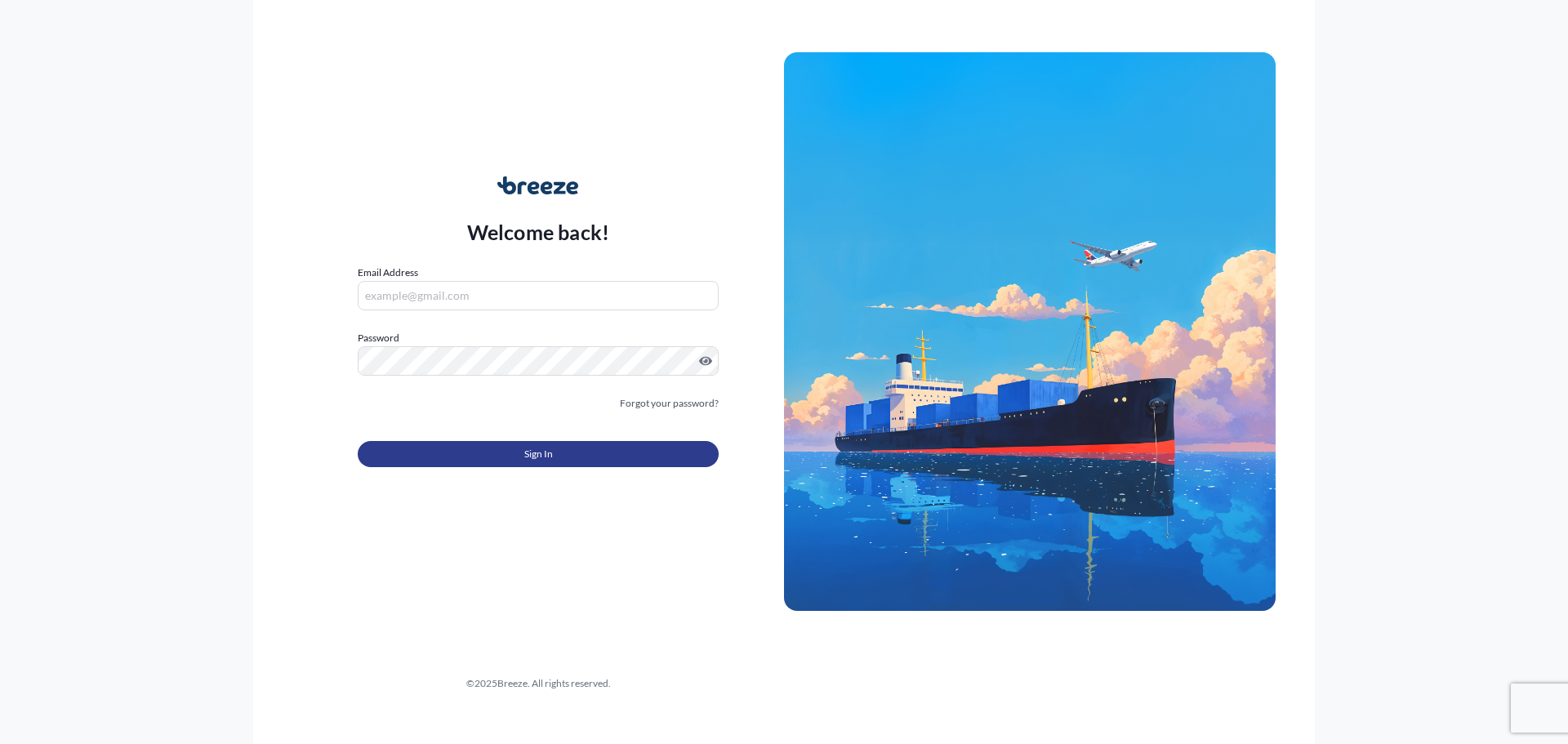
type input "[PERSON_NAME][EMAIL_ADDRESS][DOMAIN_NAME]"
click at [512, 450] on button "Sign In" at bounding box center [537, 454] width 361 height 26
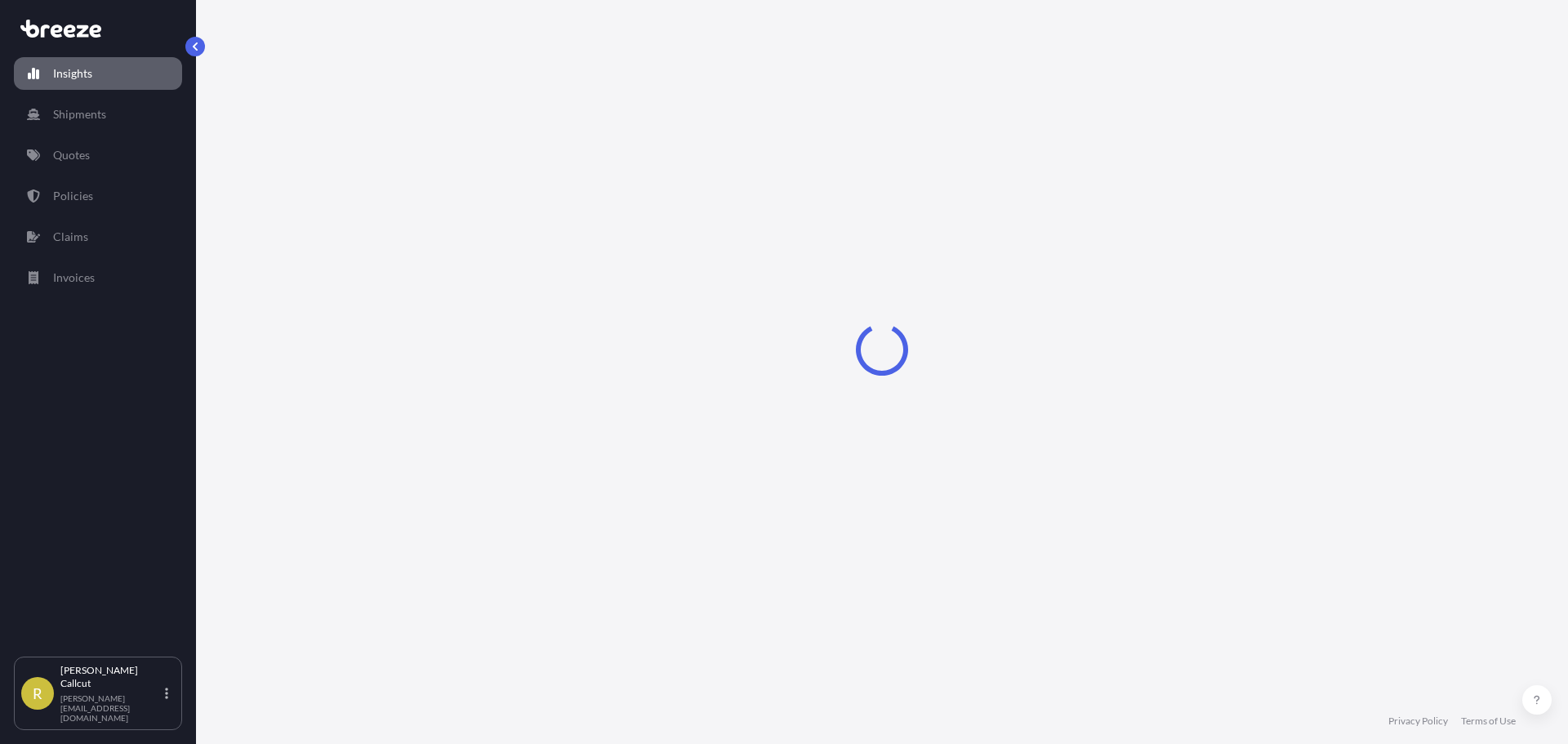
select select "2025"
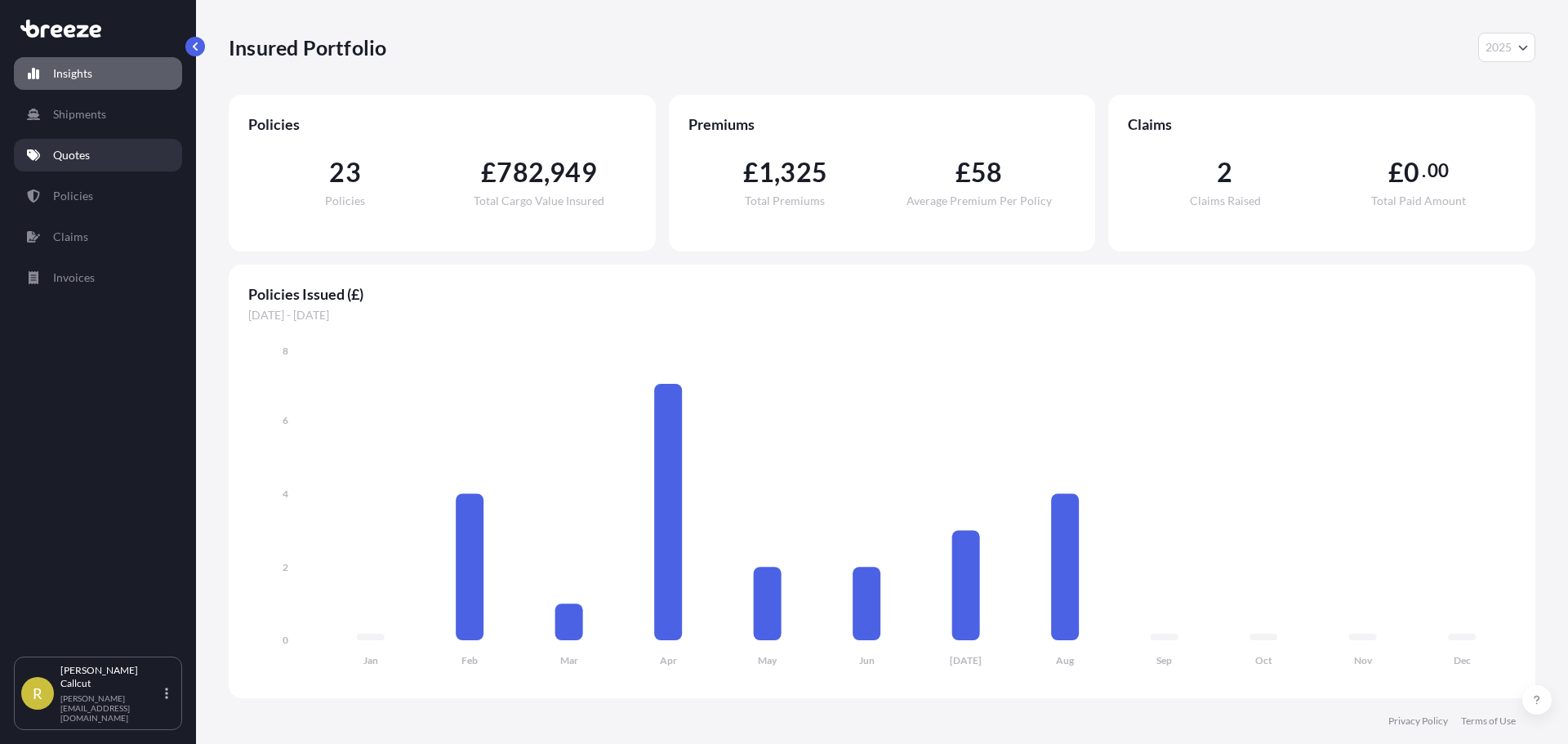
click at [95, 147] on link "Quotes" at bounding box center [98, 155] width 168 height 33
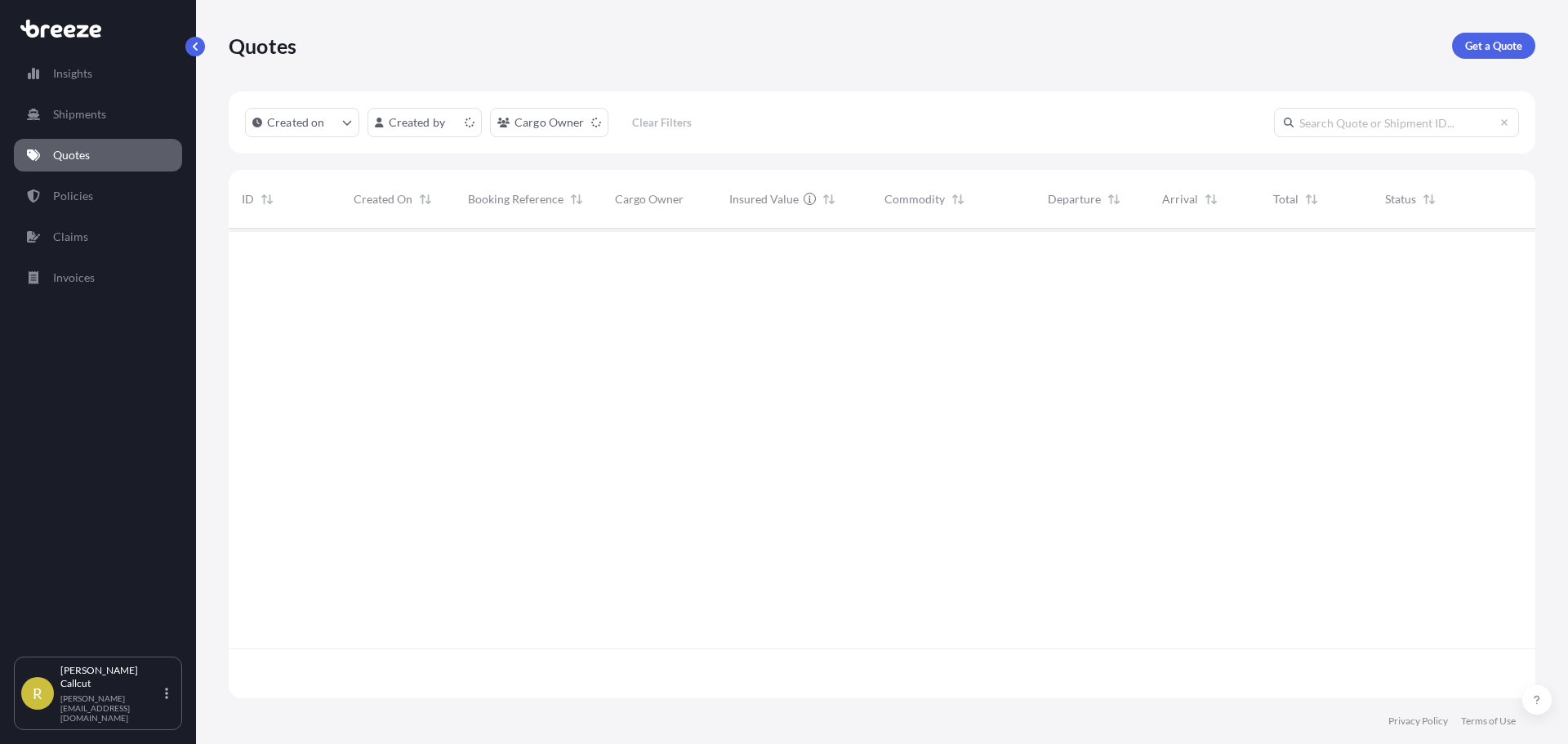
scroll to position [466, 1295]
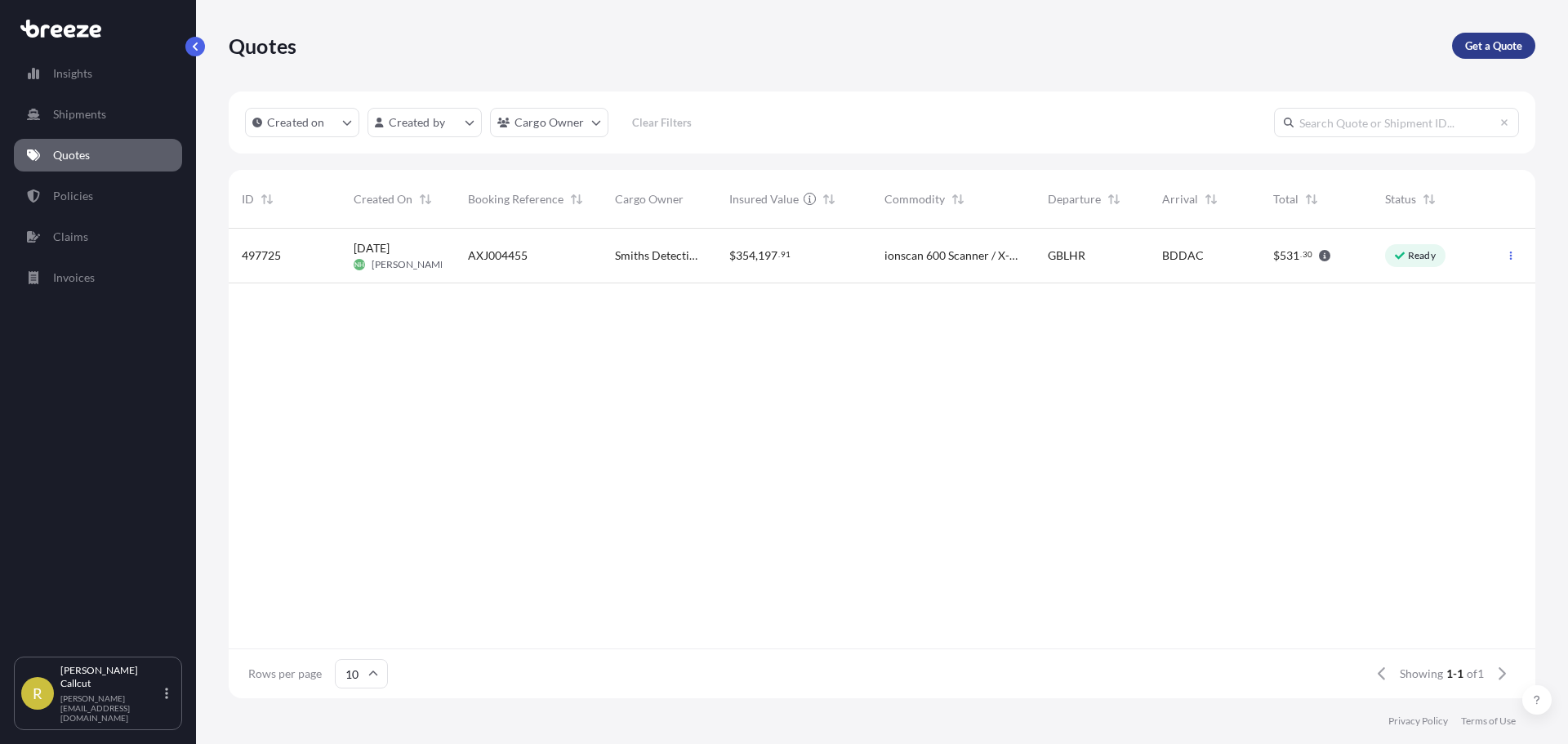
click at [1501, 45] on p "Get a Quote" at bounding box center [1493, 46] width 57 height 17
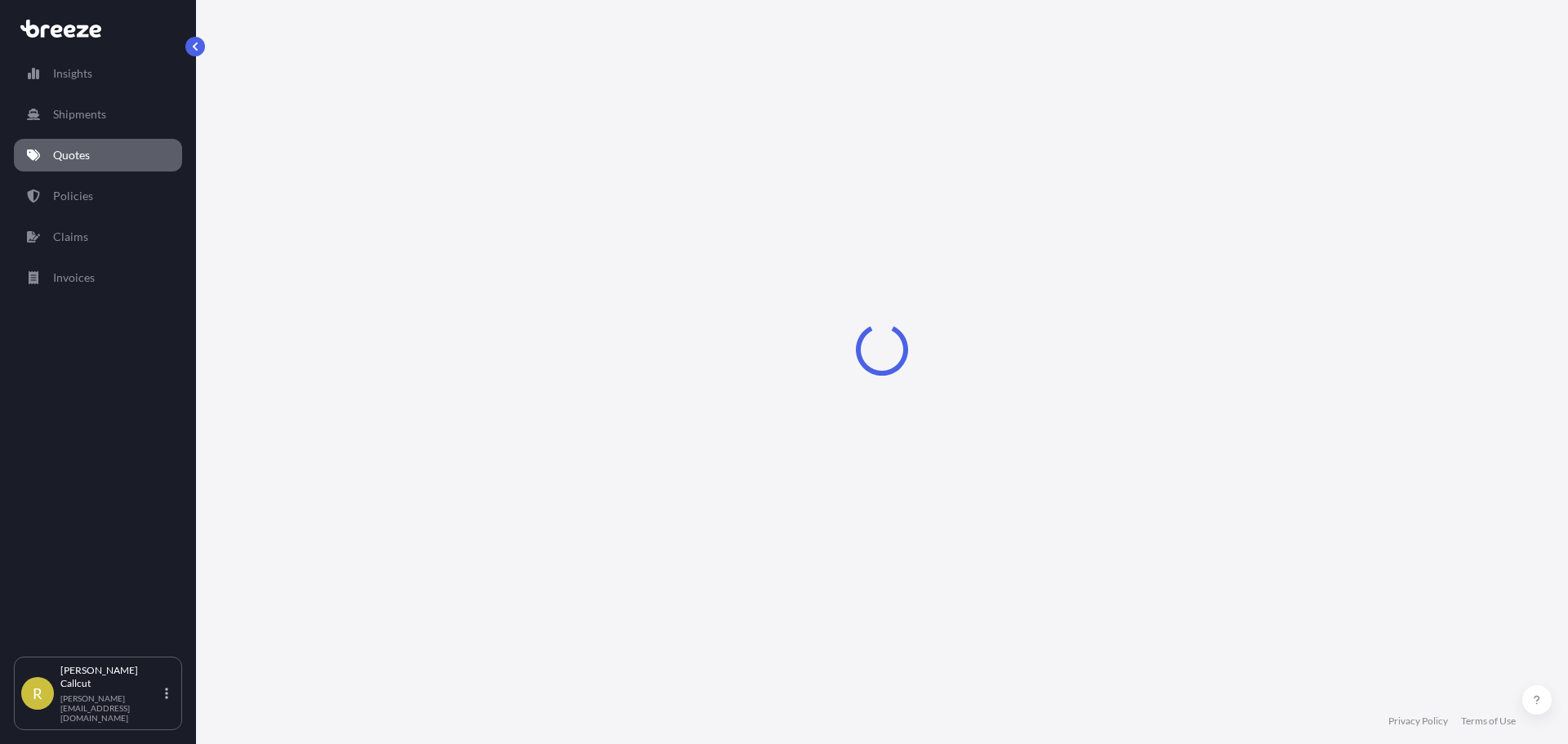
select select "Sea"
select select "1"
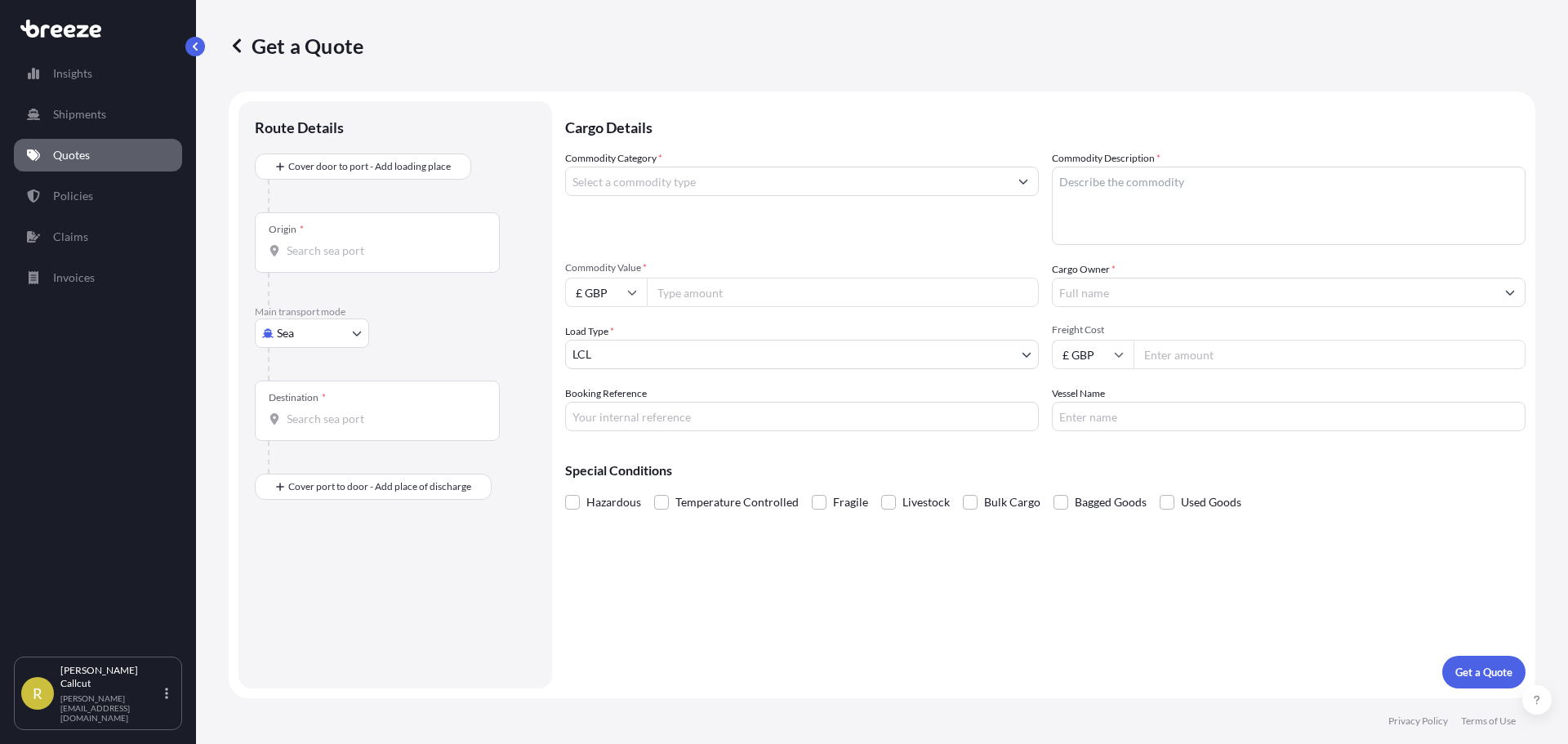
click at [337, 330] on body "Insights Shipments Quotes Policies Claims Invoices R [PERSON_NAME] [PERSON_NAME…" at bounding box center [784, 372] width 1568 height 744
click at [304, 401] on div "Air" at bounding box center [312, 405] width 102 height 30
select select "Air"
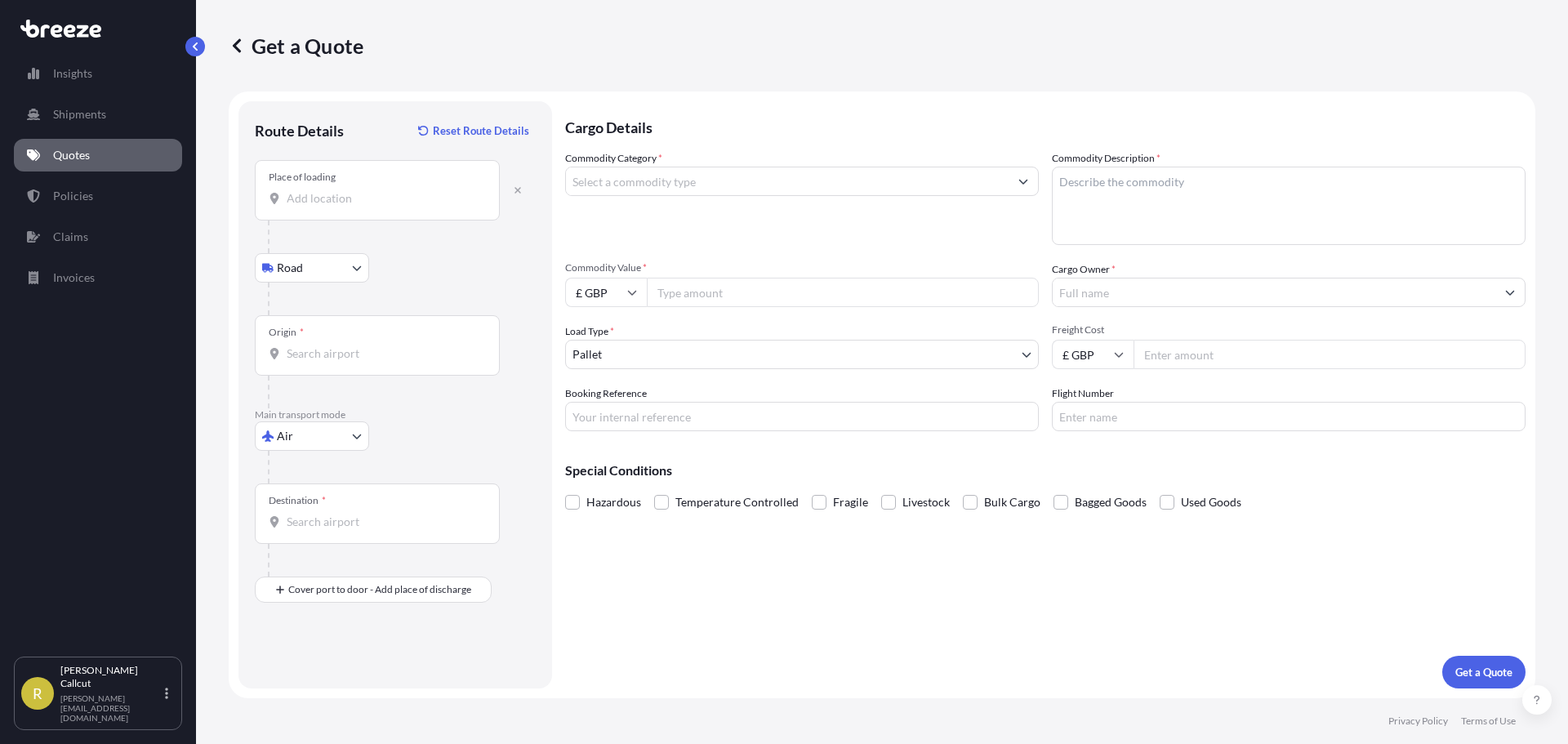
click at [386, 190] on input "Place of loading" at bounding box center [382, 199] width 193 height 17
type input "[GEOGRAPHIC_DATA]"
click at [381, 194] on input "[GEOGRAPHIC_DATA]" at bounding box center [382, 199] width 193 height 17
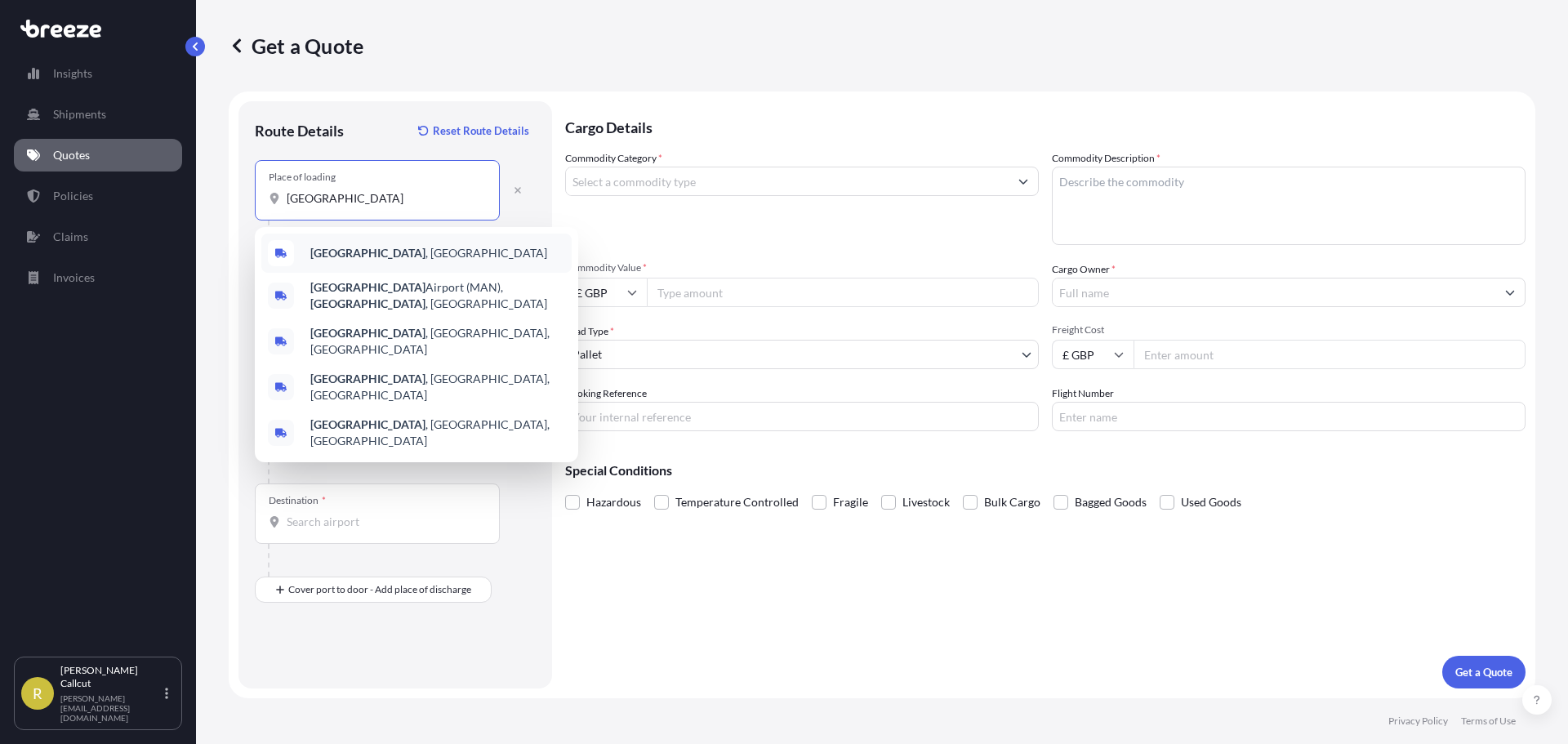
click at [382, 262] on div "[GEOGRAPHIC_DATA] , [GEOGRAPHIC_DATA]" at bounding box center [416, 253] width 311 height 39
type input "[GEOGRAPHIC_DATA], [GEOGRAPHIC_DATA]"
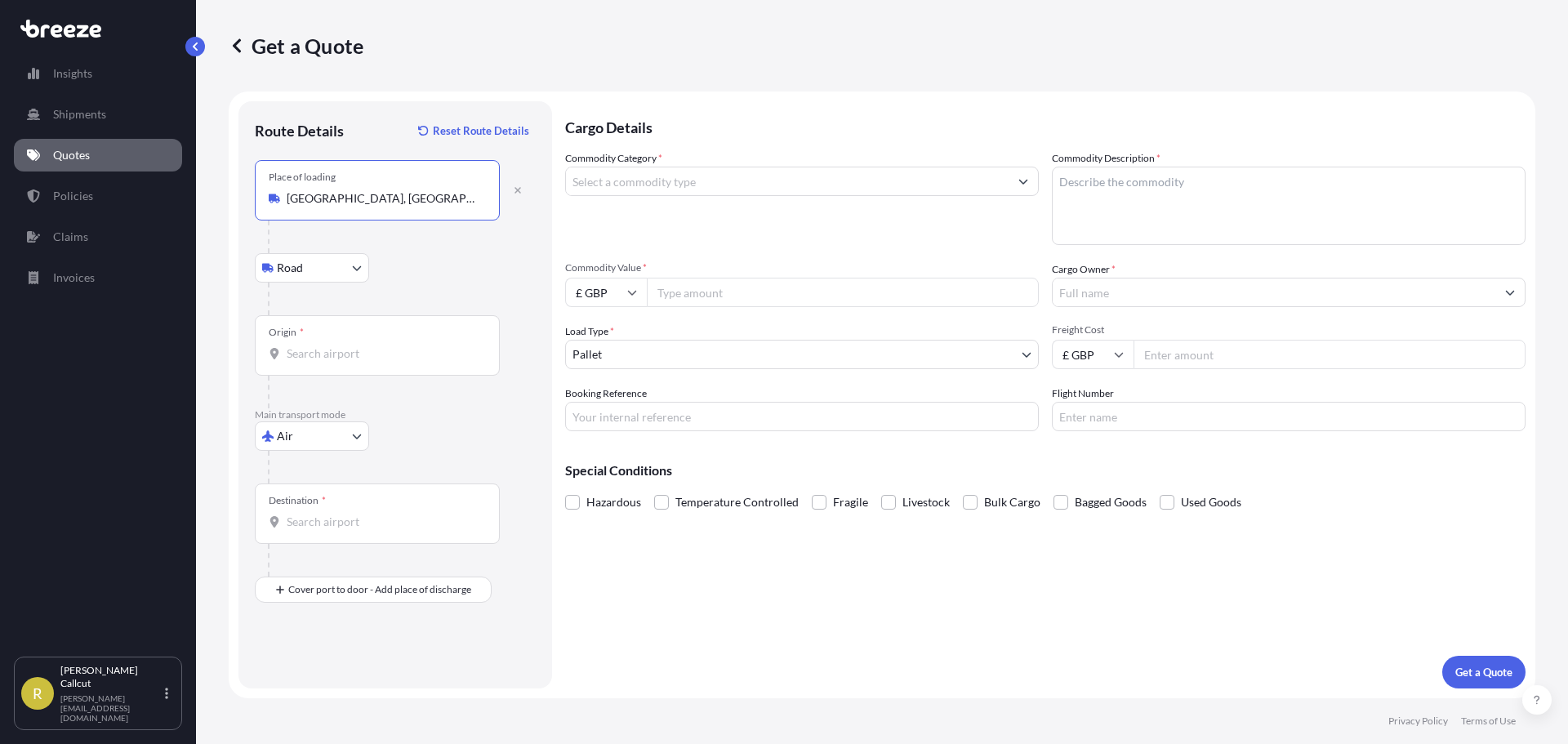
click at [339, 350] on input "Origin *" at bounding box center [382, 353] width 193 height 17
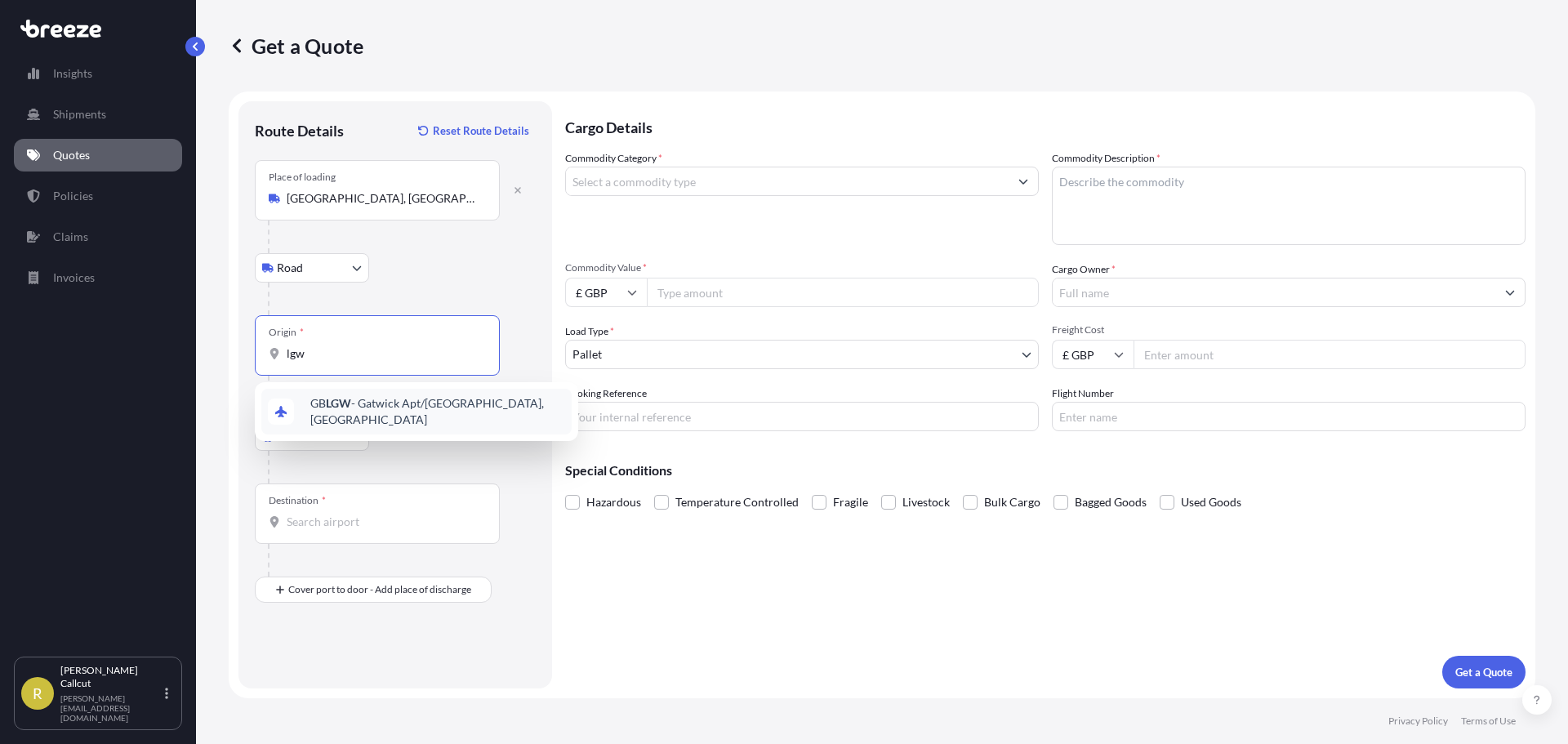
click at [368, 399] on div "GB LGW - Gatwick Apt/[GEOGRAPHIC_DATA], [GEOGRAPHIC_DATA]" at bounding box center [416, 411] width 311 height 46
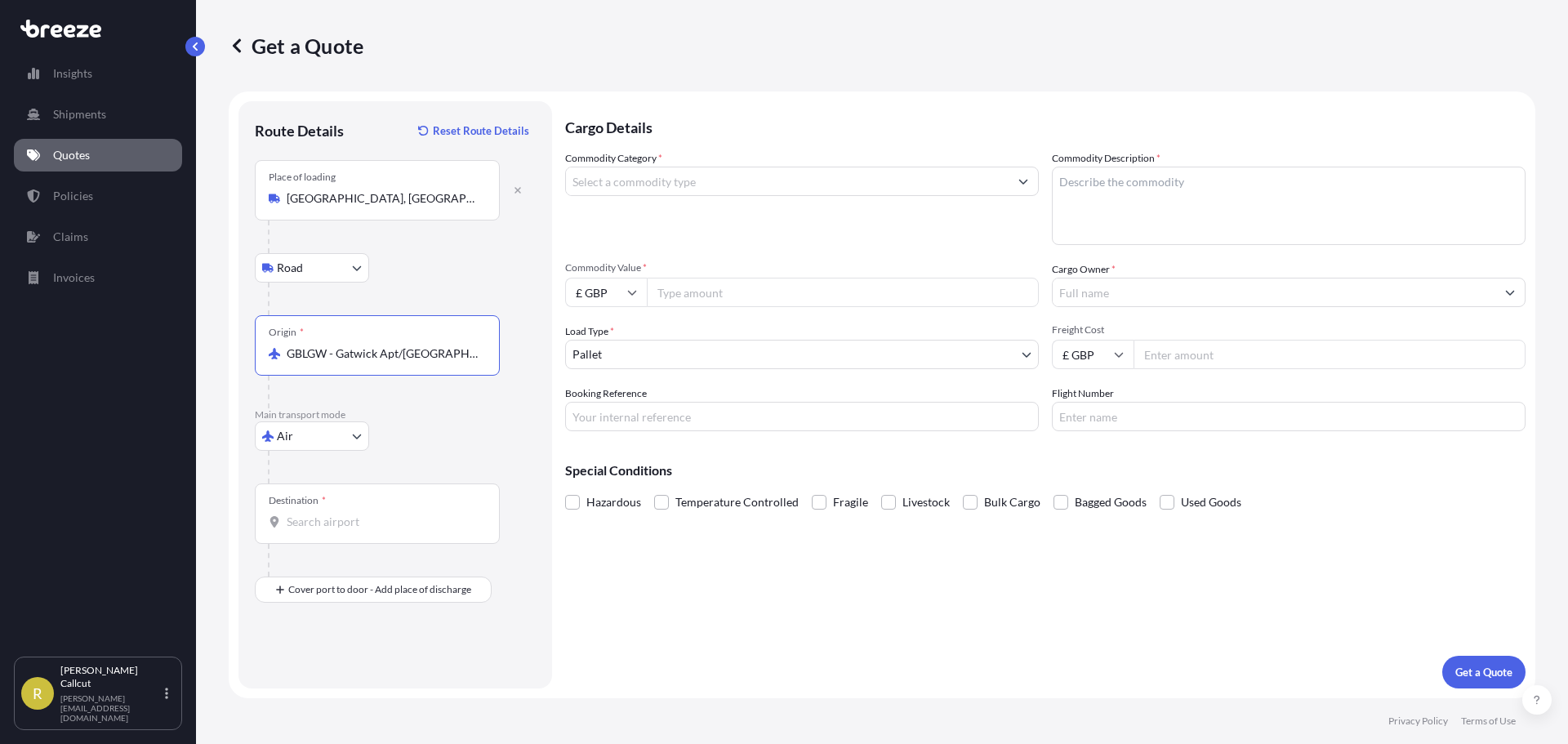
type input "GBLGW - Gatwick Apt/[GEOGRAPHIC_DATA], [GEOGRAPHIC_DATA]"
click at [326, 508] on div "Destination *" at bounding box center [377, 513] width 245 height 61
click at [326, 514] on input "Destination *" at bounding box center [382, 522] width 193 height 17
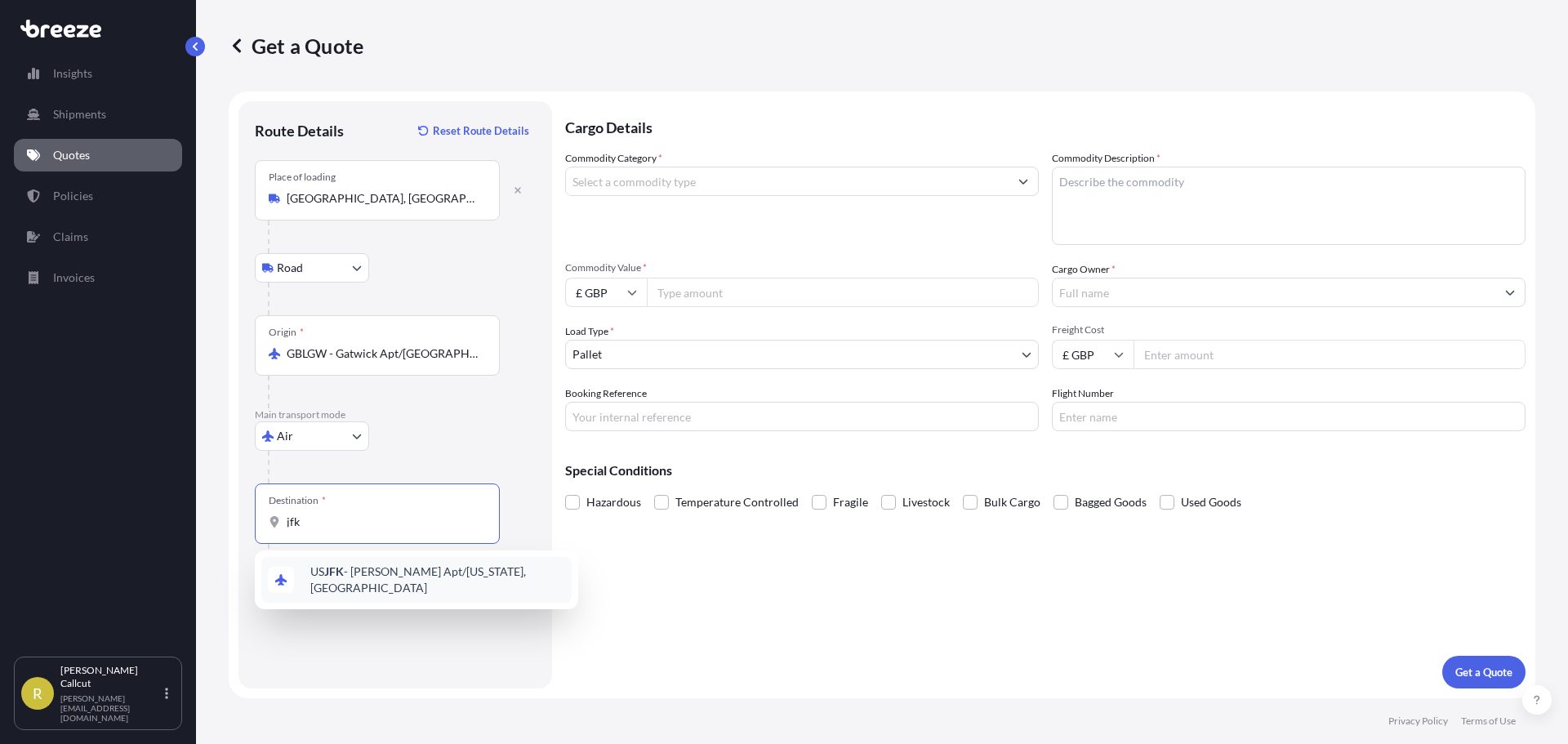
click at [359, 566] on span "US JFK - [PERSON_NAME] Apt/[US_STATE], [GEOGRAPHIC_DATA]" at bounding box center [437, 579] width 255 height 33
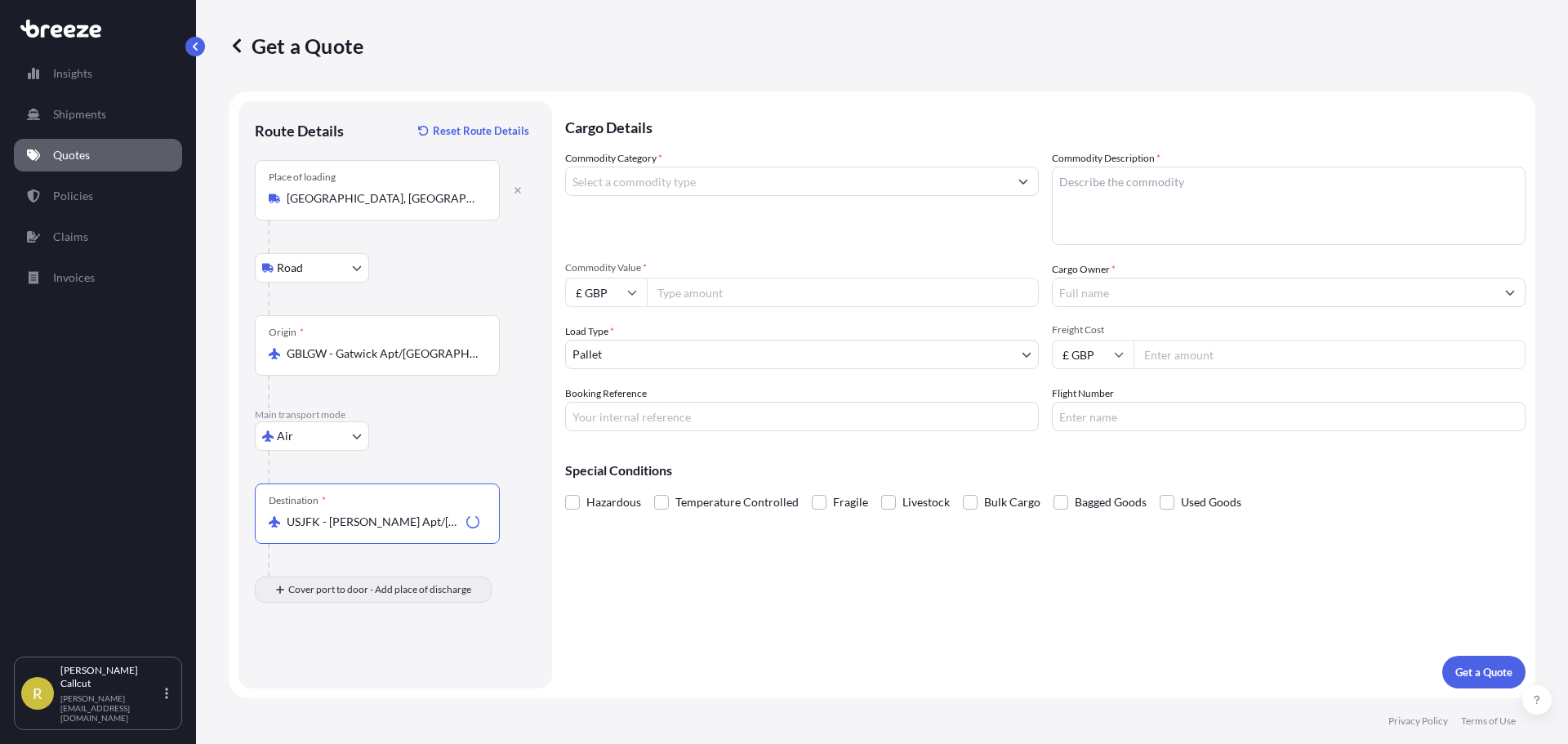
type input "USJFK - [PERSON_NAME] Apt/[US_STATE], [GEOGRAPHIC_DATA]"
click at [326, 668] on div "Place of Discharge" at bounding box center [377, 668] width 245 height 61
click at [326, 668] on input "Place of Discharge" at bounding box center [382, 677] width 193 height 17
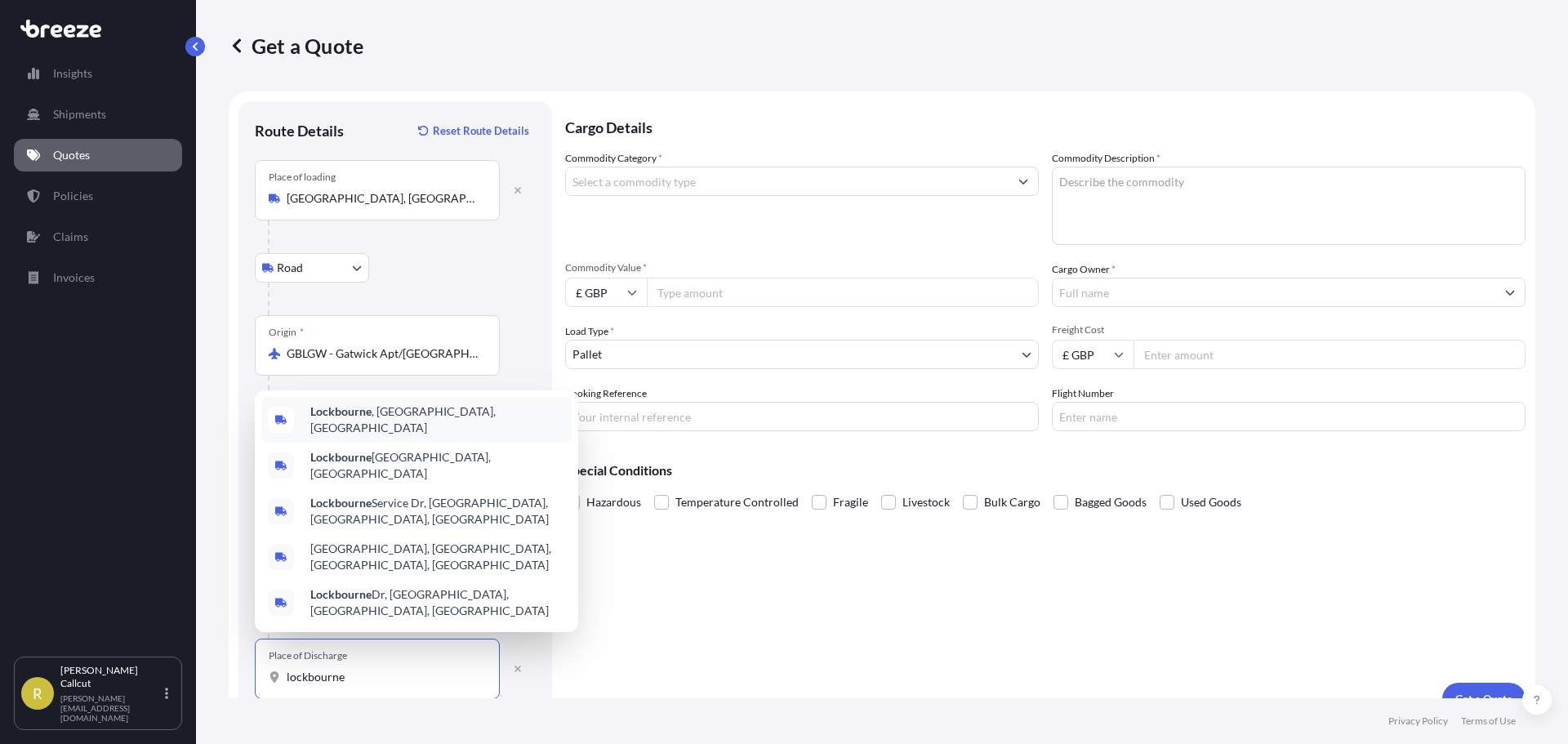
click at [421, 442] on div "[GEOGRAPHIC_DATA] , [GEOGRAPHIC_DATA], [GEOGRAPHIC_DATA]" at bounding box center [416, 419] width 311 height 46
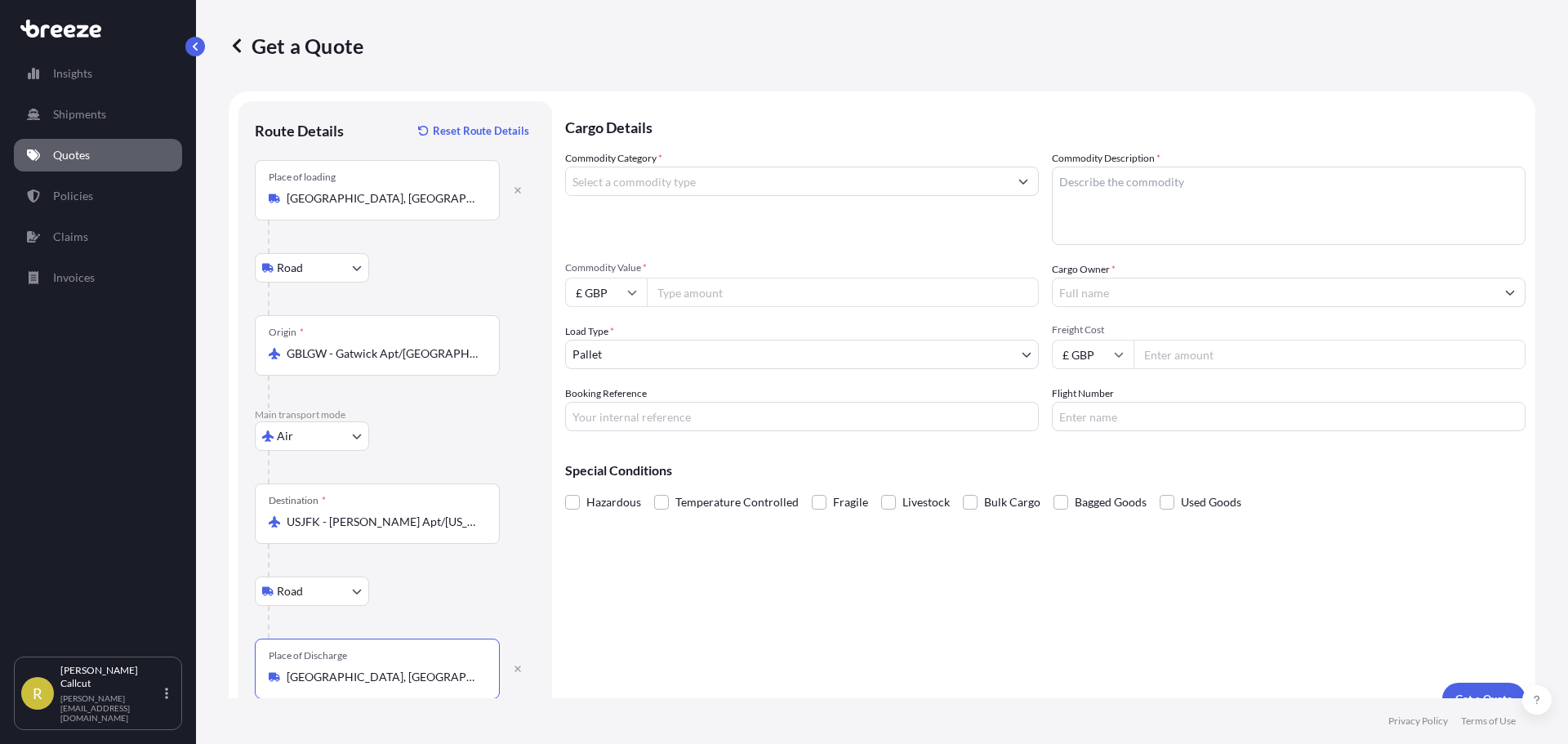
type input "[GEOGRAPHIC_DATA], [GEOGRAPHIC_DATA], [GEOGRAPHIC_DATA]"
click at [718, 185] on input "Commodity Category *" at bounding box center [787, 182] width 442 height 30
type input "j"
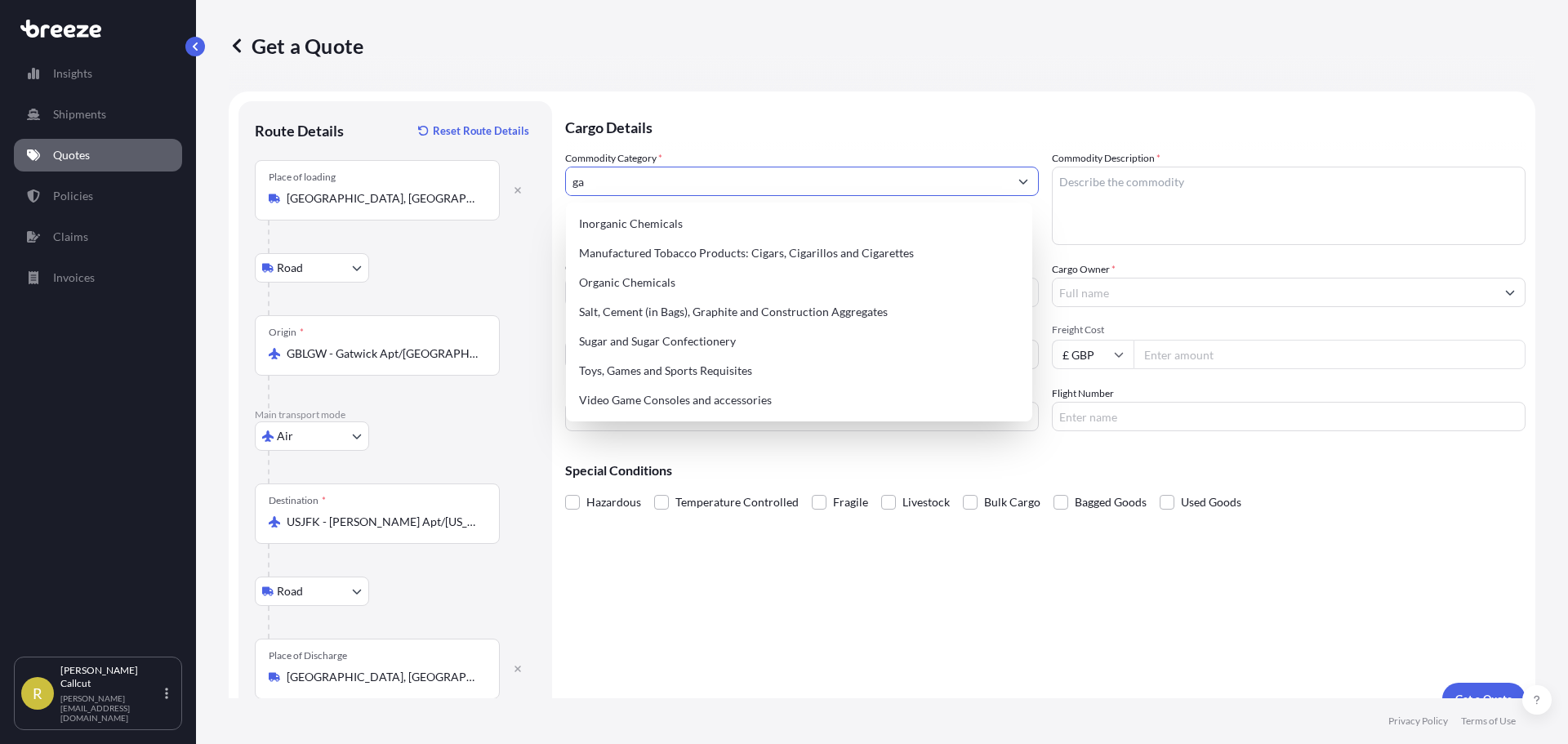
type input "g"
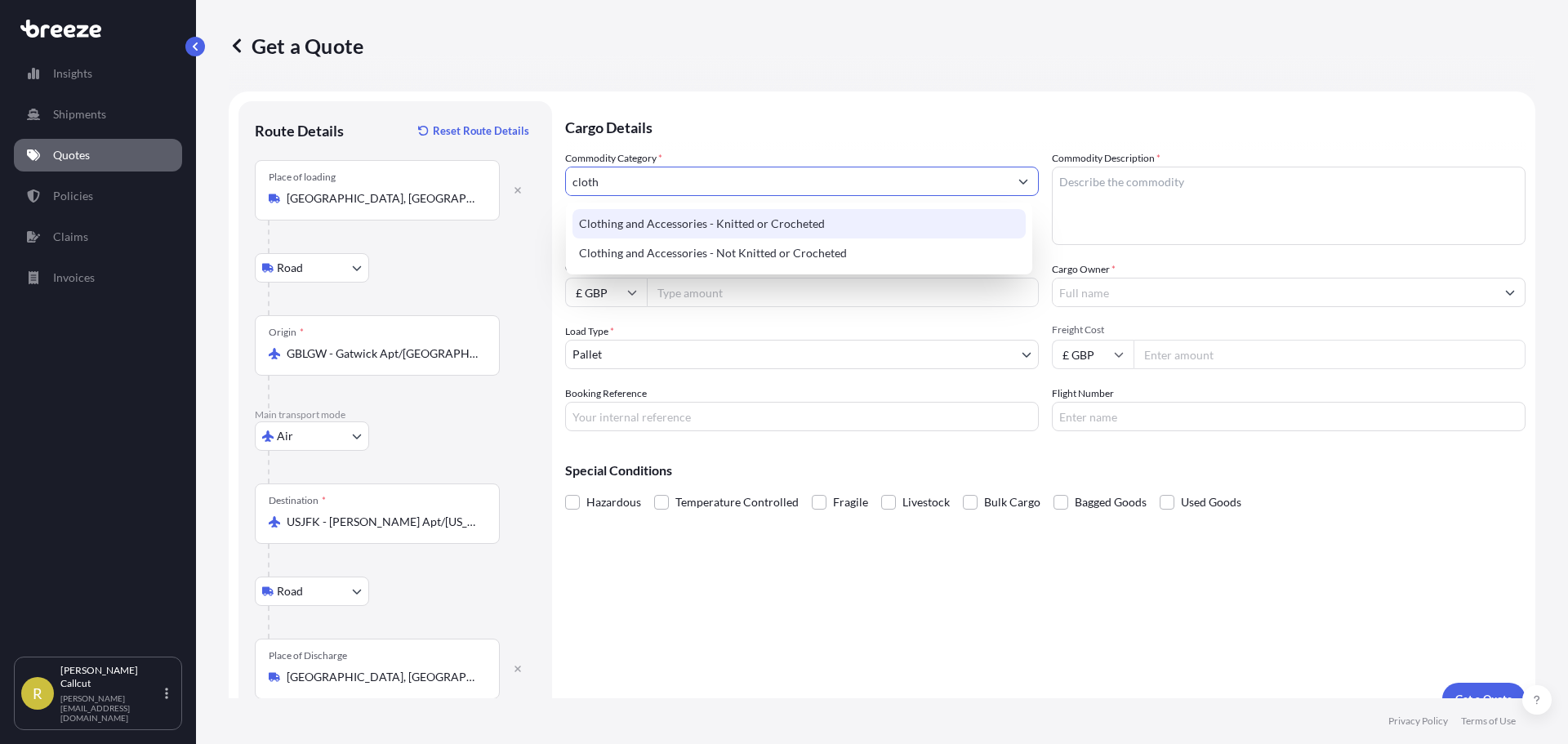
click at [770, 220] on div "Clothing and Accessories - Knitted or Crocheted" at bounding box center [799, 224] width 453 height 30
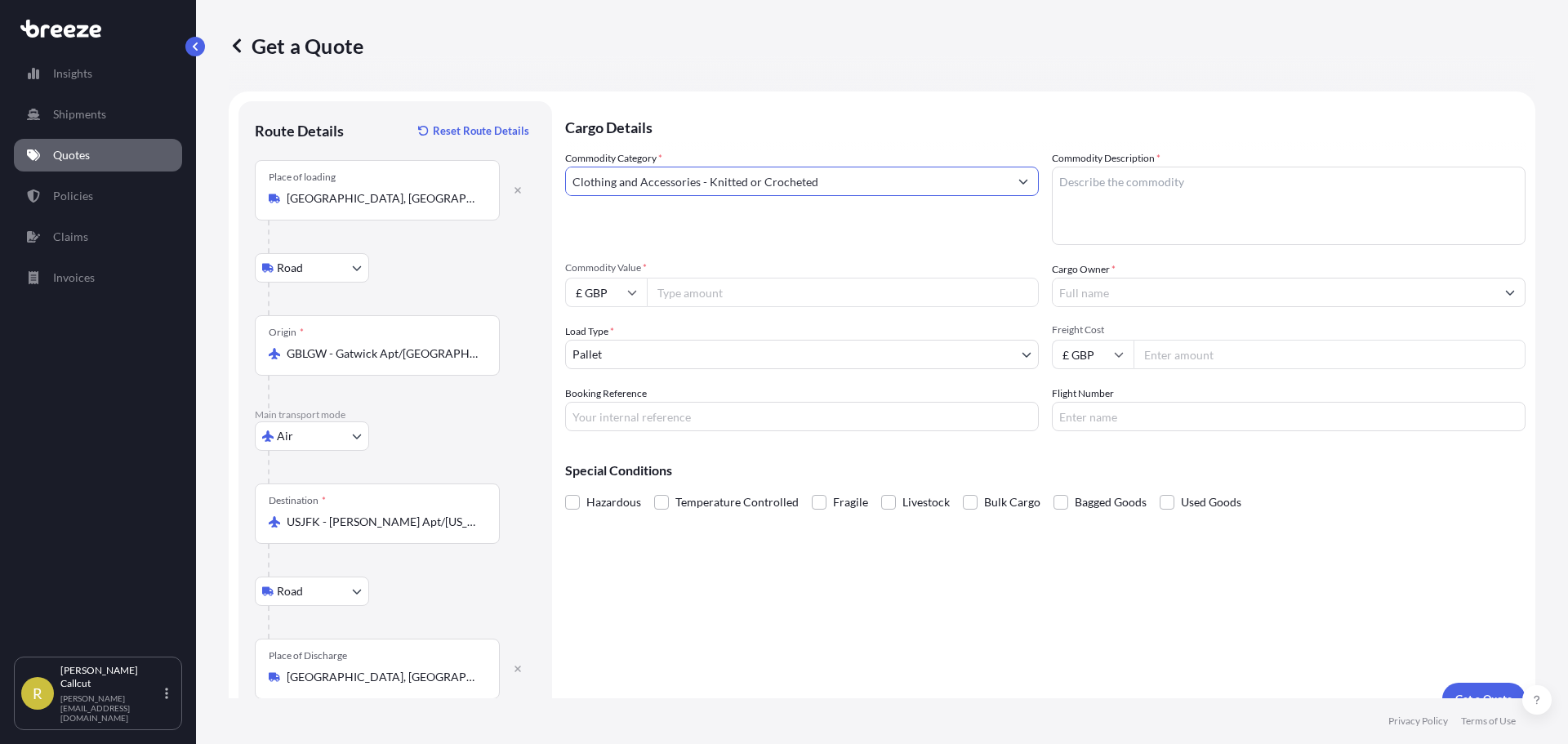
type input "Clothing and Accessories - Knitted or Crocheted"
click at [1199, 185] on textarea "Commodity Description *" at bounding box center [1289, 206] width 474 height 78
type textarea "Cardigans & Jumpers"
click at [778, 305] on input "Commodity Value *" at bounding box center [842, 293] width 392 height 30
type input "15140"
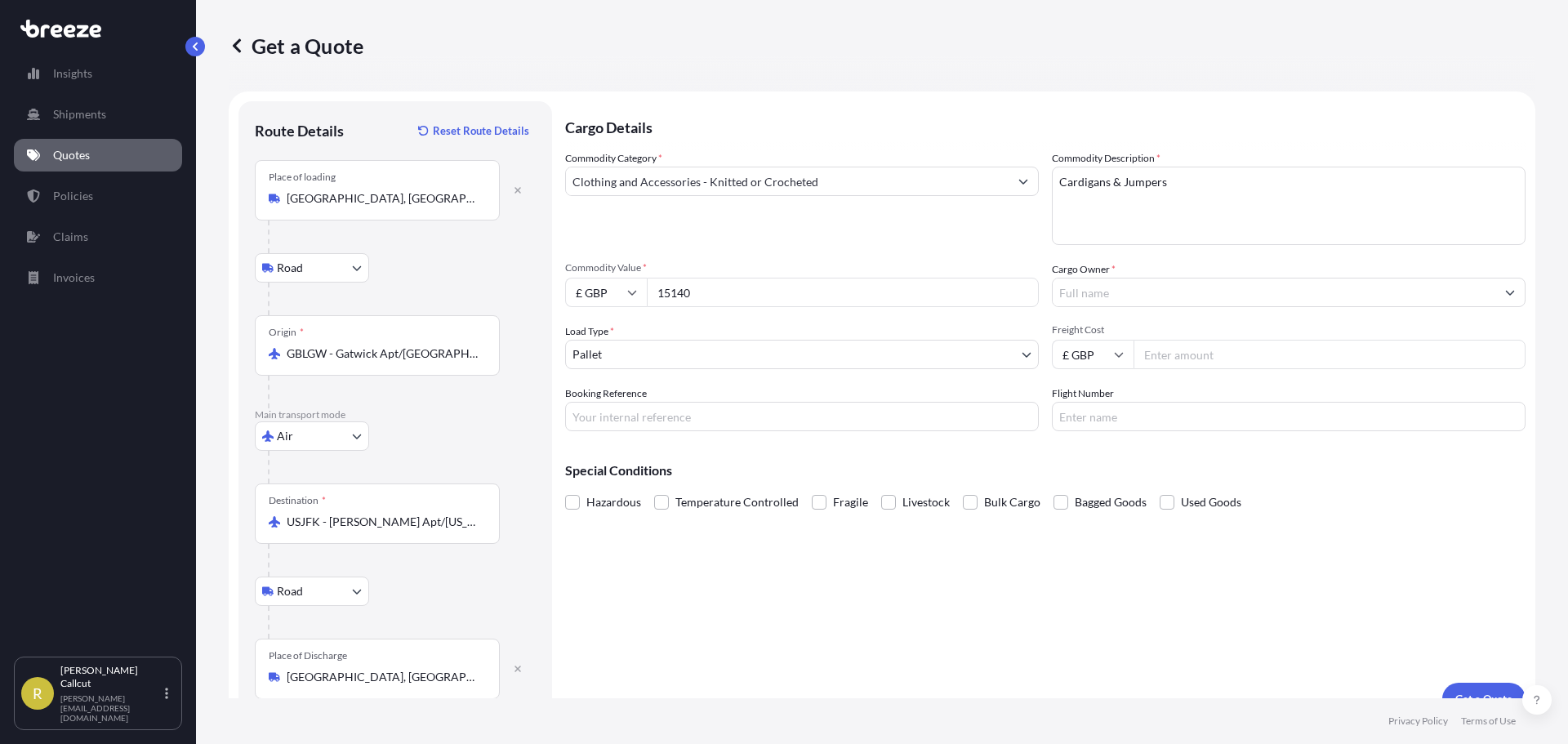
click at [1128, 306] on div at bounding box center [1289, 293] width 474 height 30
click at [1129, 287] on input "Cargo Owner *" at bounding box center [1273, 293] width 442 height 30
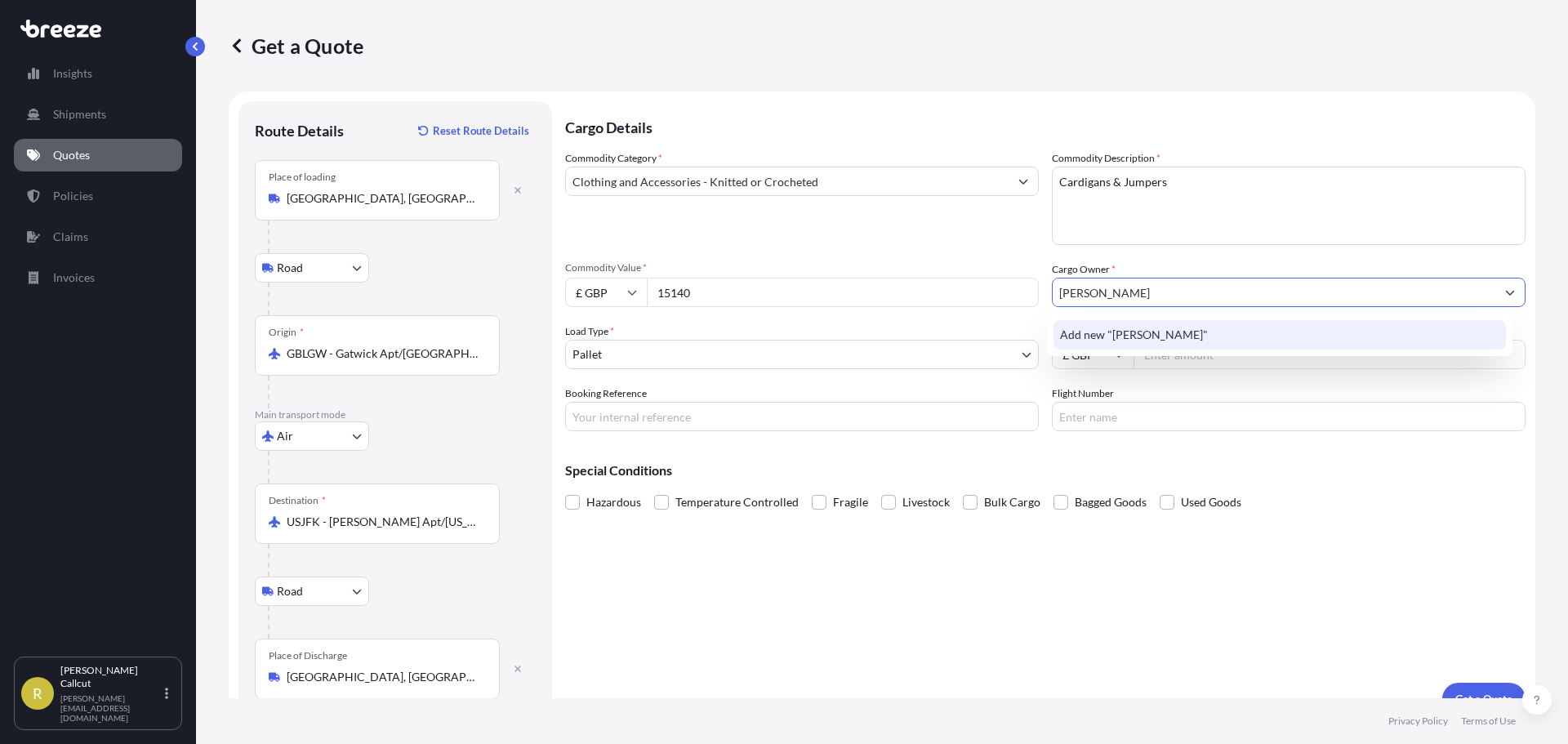
click at [1150, 328] on span "Add new "[PERSON_NAME]"" at bounding box center [1133, 335] width 147 height 17
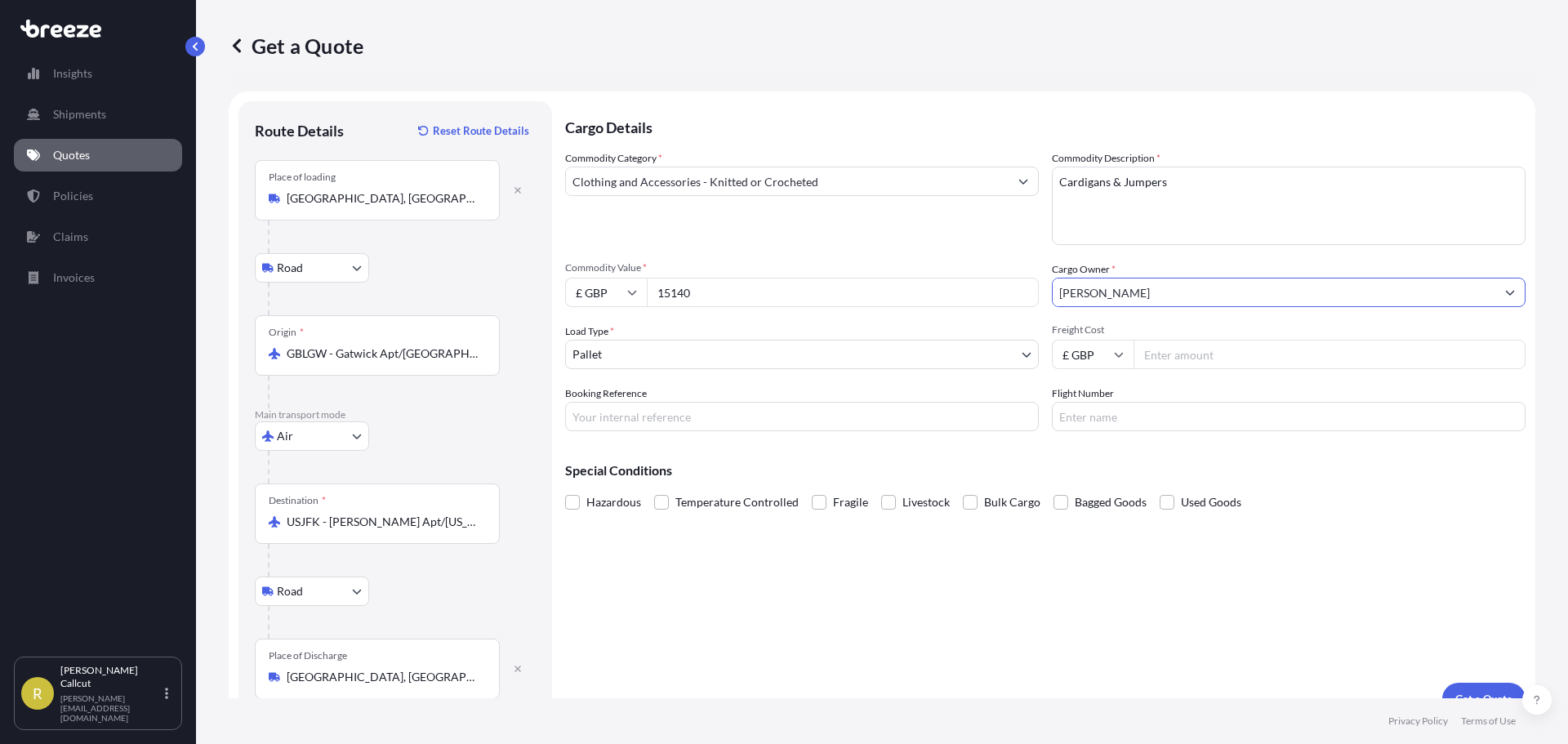
type input "[PERSON_NAME]"
click at [1172, 345] on input "Freight Cost" at bounding box center [1329, 354] width 392 height 30
type input "3"
type input "2113.76"
click at [669, 427] on input "Booking Reference" at bounding box center [802, 417] width 474 height 30
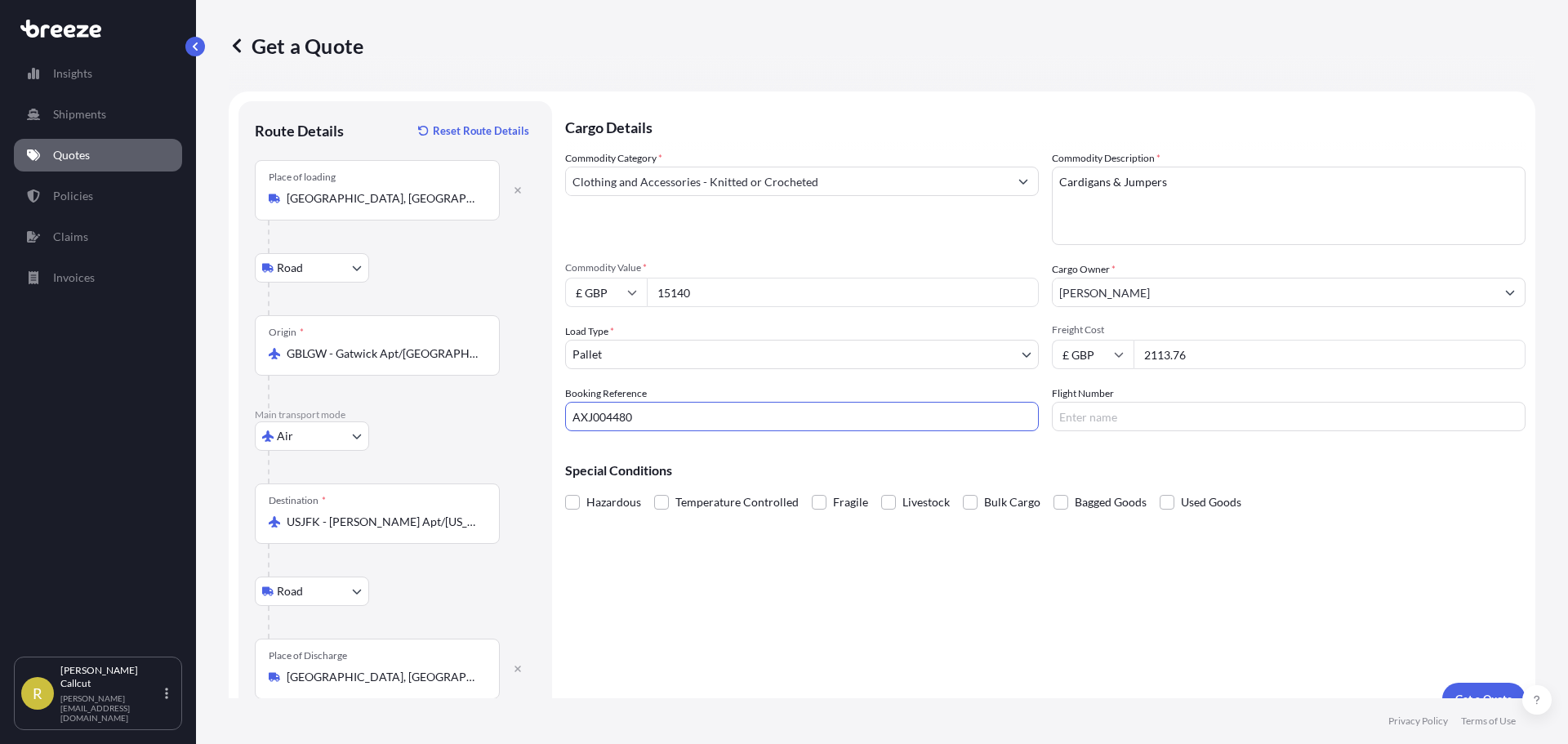
type input "AXJ004480"
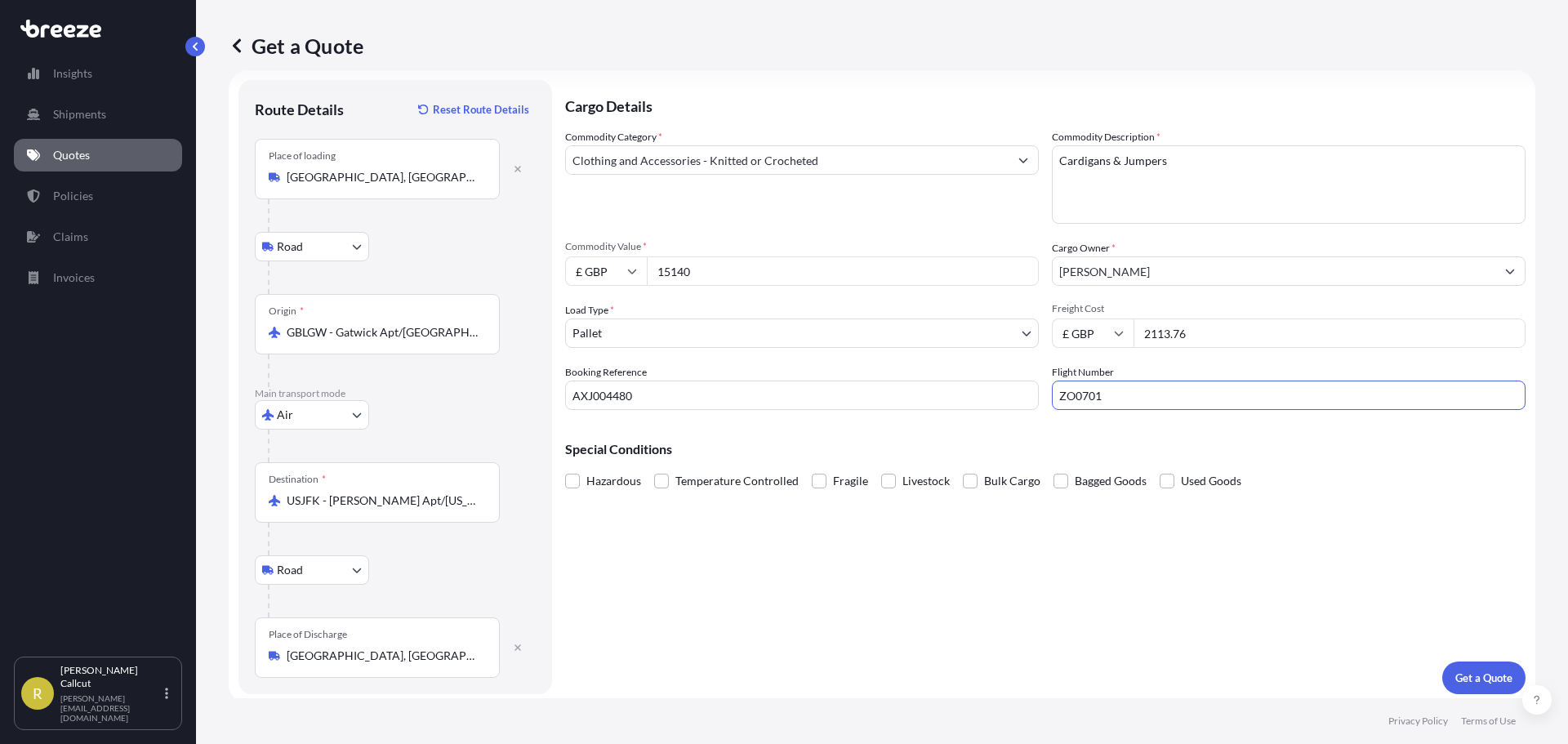
scroll to position [27, 0]
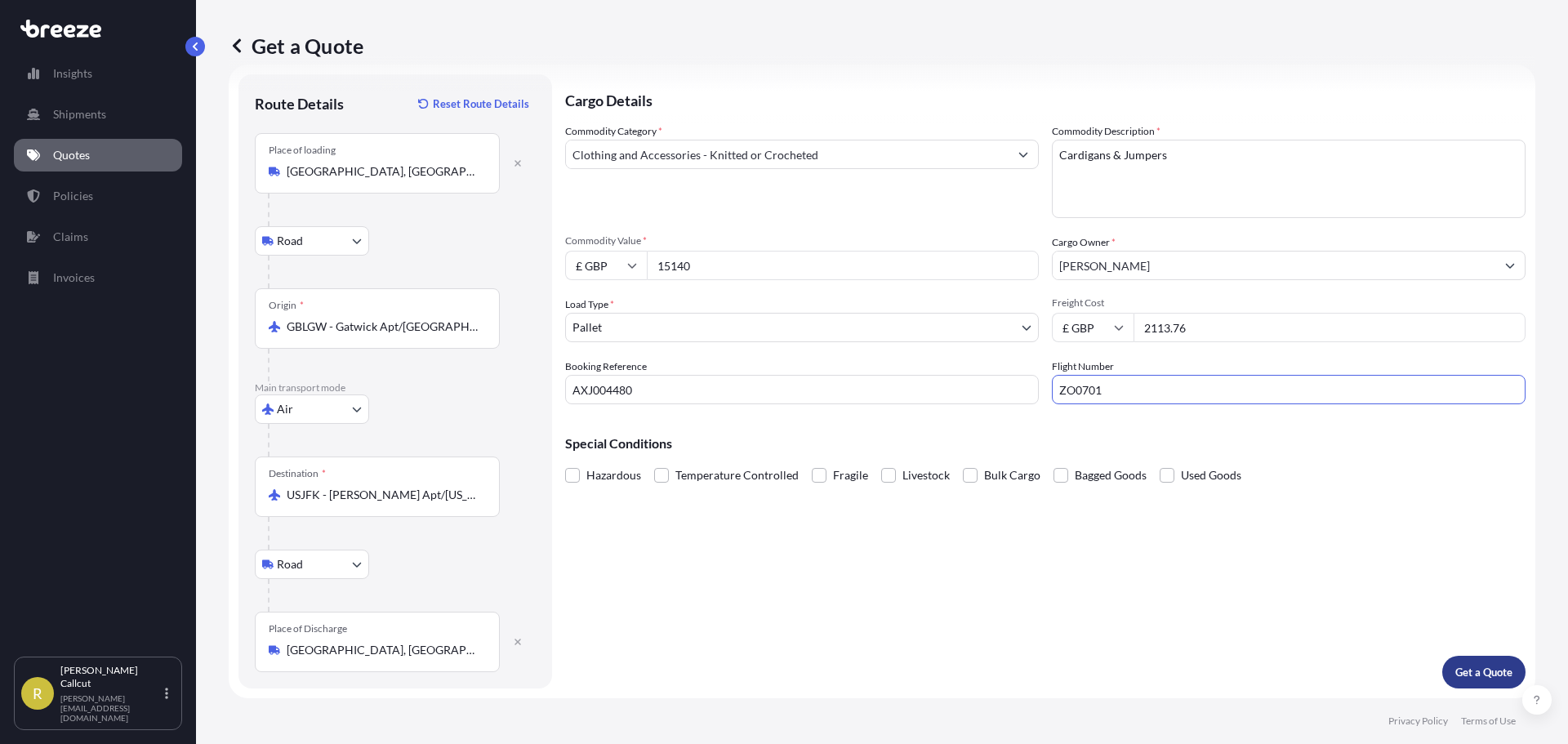
type input "ZO0701"
click at [1463, 672] on p "Get a Quote" at bounding box center [1483, 672] width 57 height 17
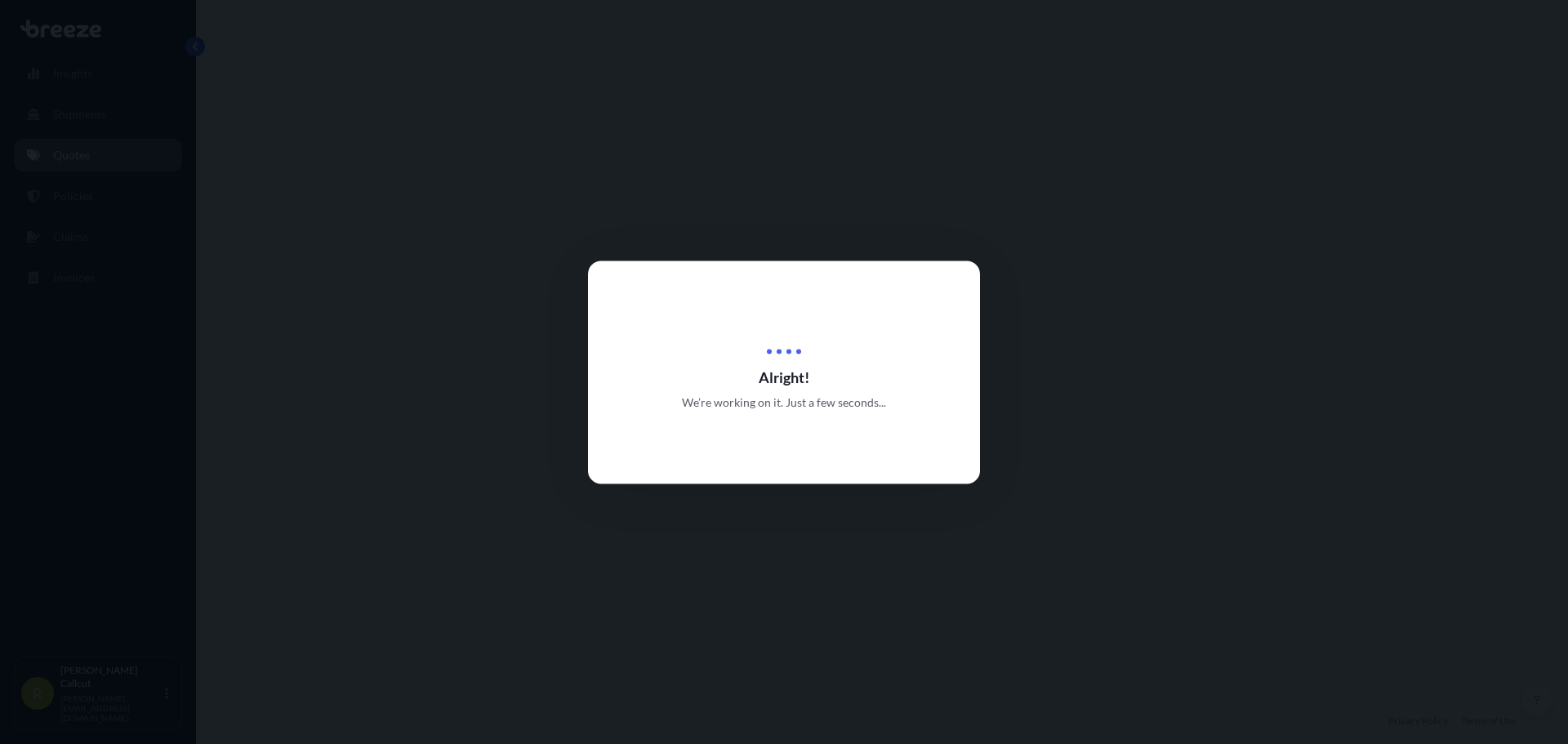
select select "Road"
select select "Air"
select select "Road"
select select "1"
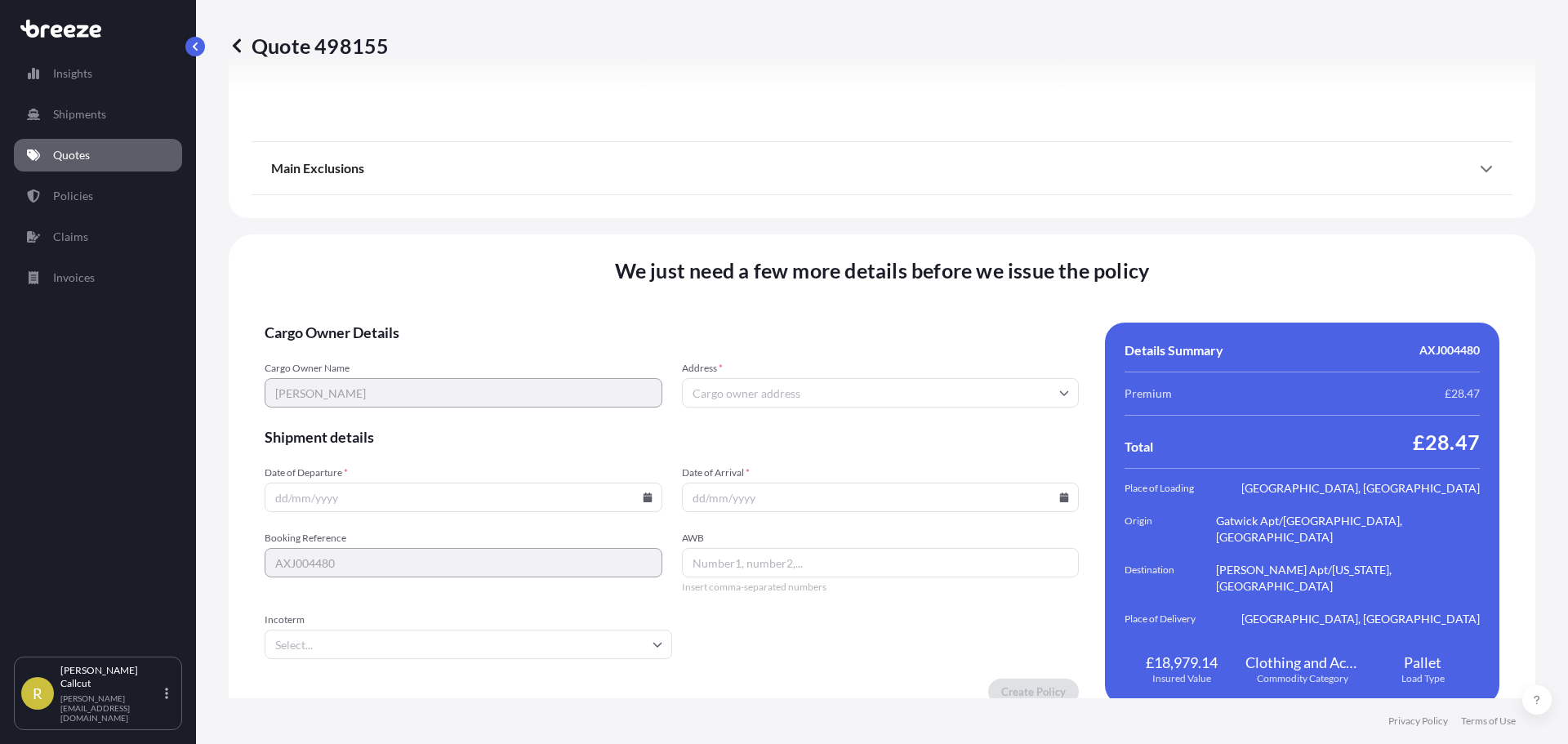
scroll to position [2170, 0]
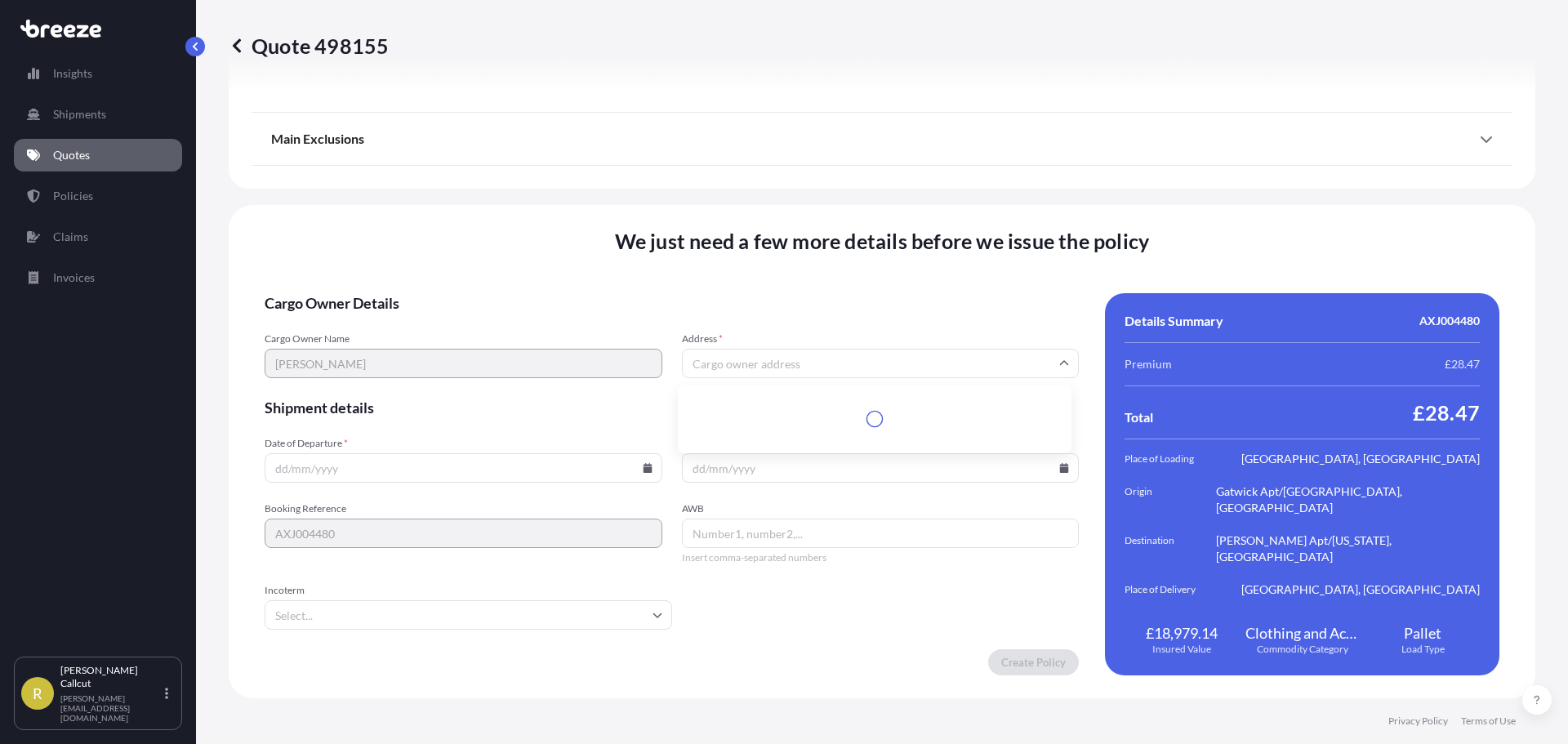
click at [741, 364] on input "Address *" at bounding box center [881, 364] width 397 height 30
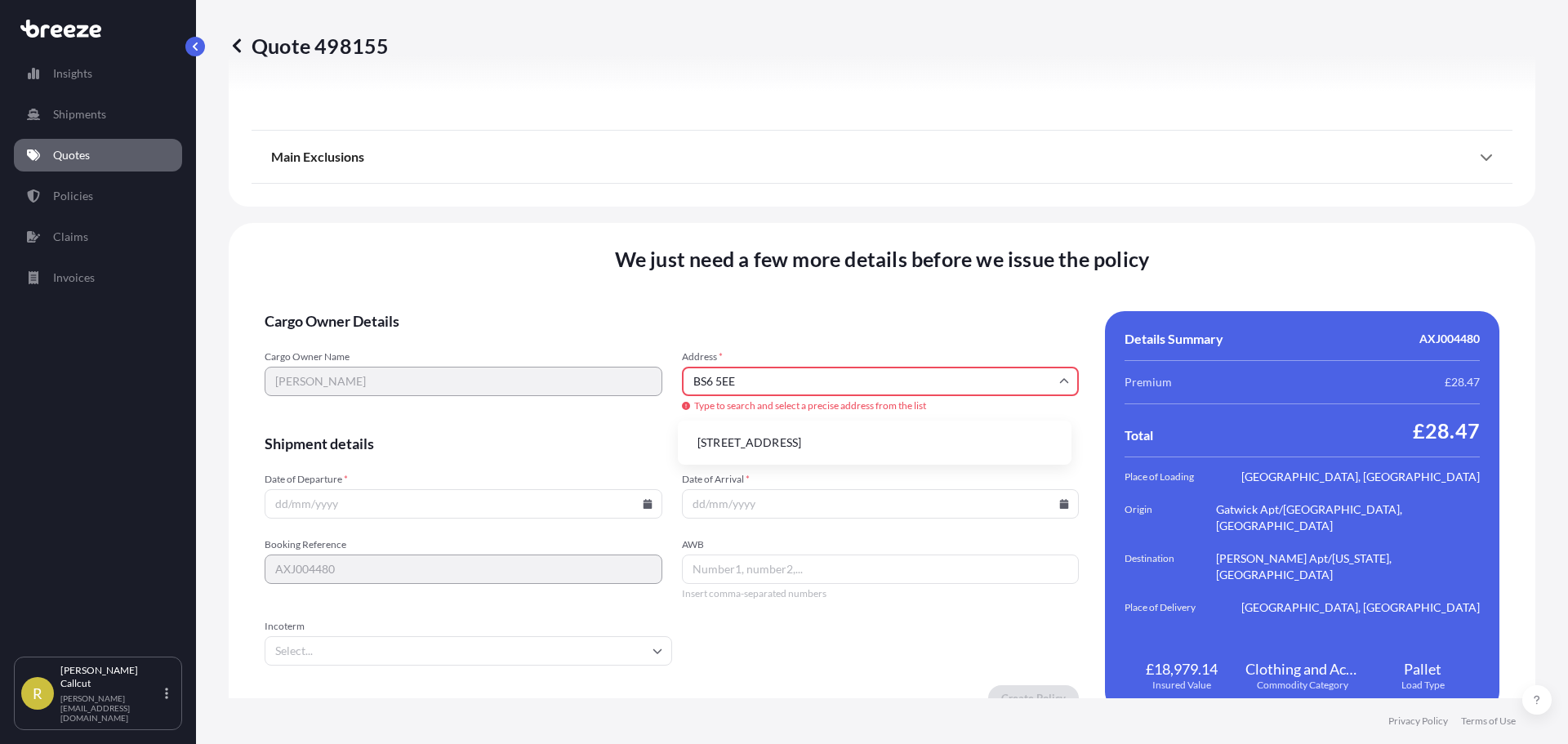
click at [775, 440] on li "[STREET_ADDRESS]" at bounding box center [875, 442] width 381 height 31
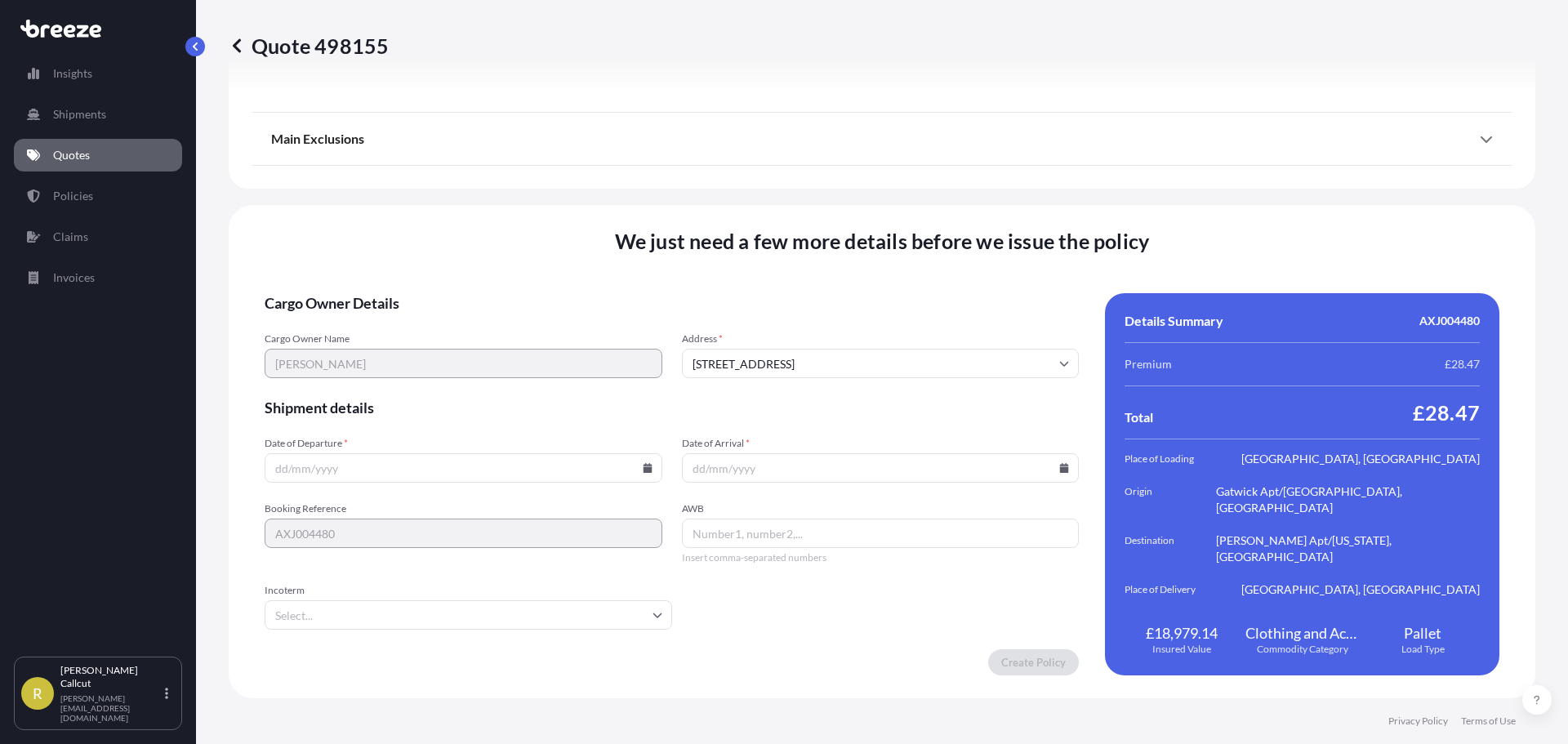
click at [781, 368] on input "[STREET_ADDRESS]" at bounding box center [881, 364] width 397 height 30
click at [872, 440] on li "[STREET_ADDRESS]" at bounding box center [875, 440] width 381 height 31
click at [885, 375] on input "[STREET_ADDRESS]" at bounding box center [881, 364] width 397 height 30
click at [507, 354] on div "Cargo Owner Name [PERSON_NAME] Address * [STREET_ADDRESS]" at bounding box center [672, 354] width 814 height 46
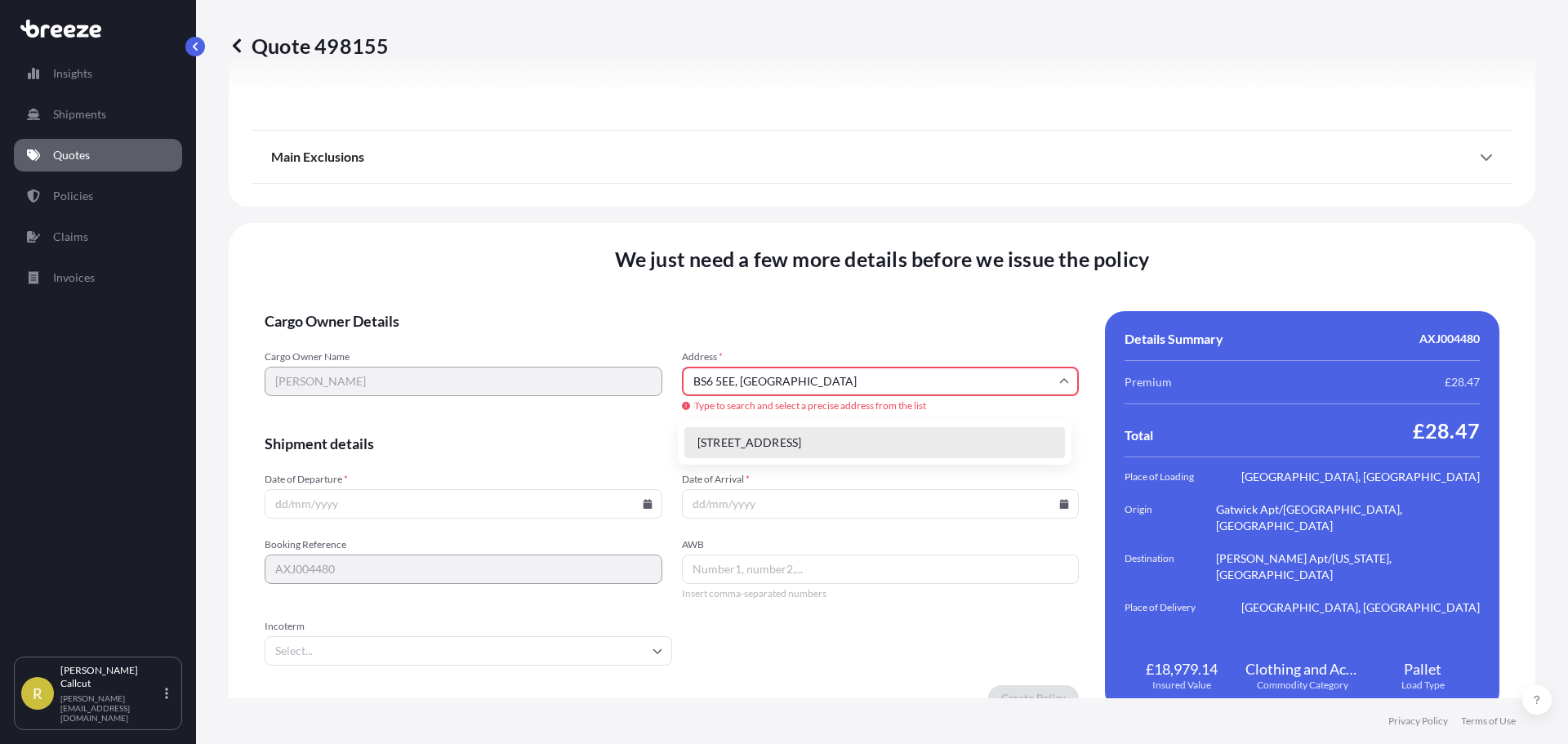
click at [867, 438] on li "[STREET_ADDRESS]" at bounding box center [875, 442] width 381 height 31
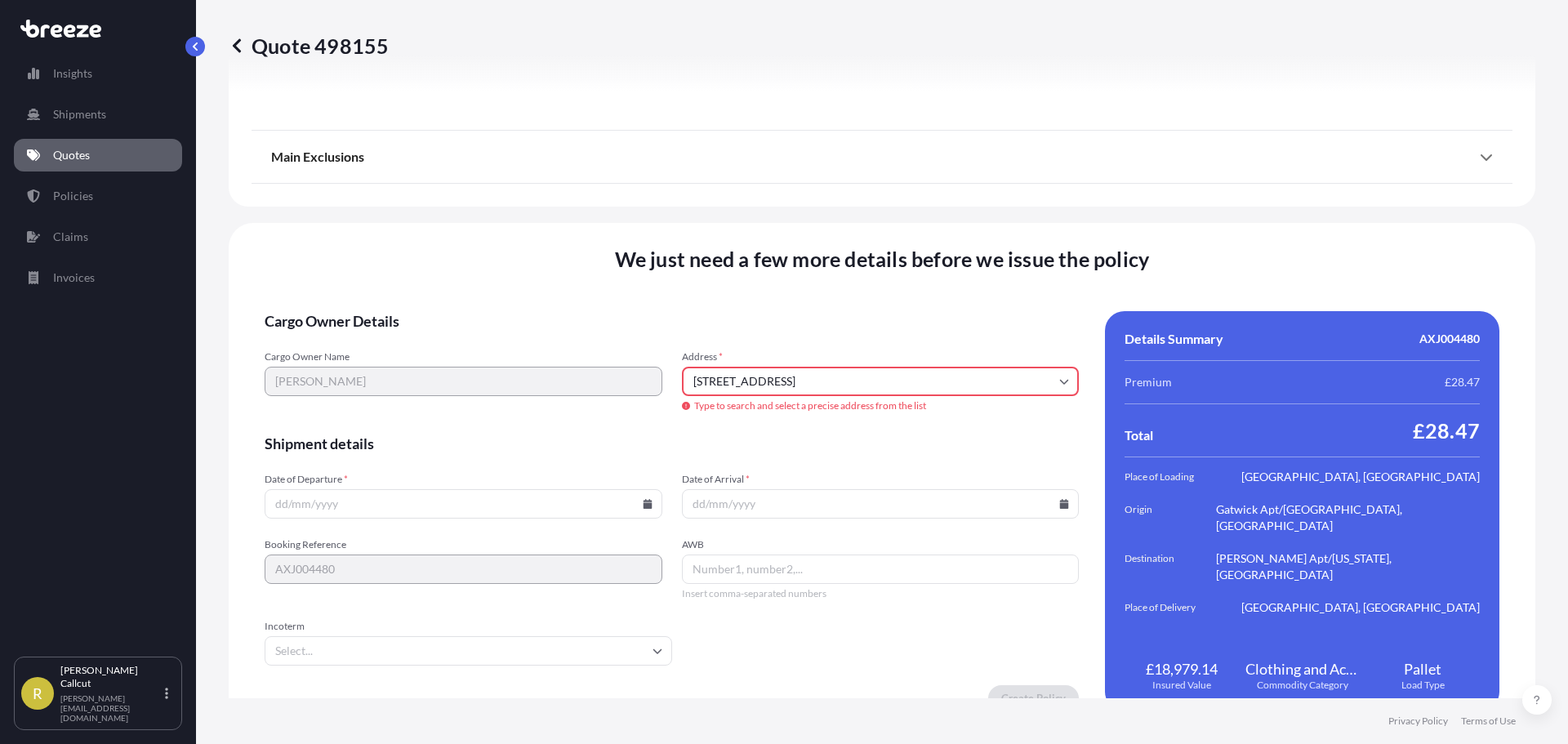
type input "[STREET_ADDRESS]"
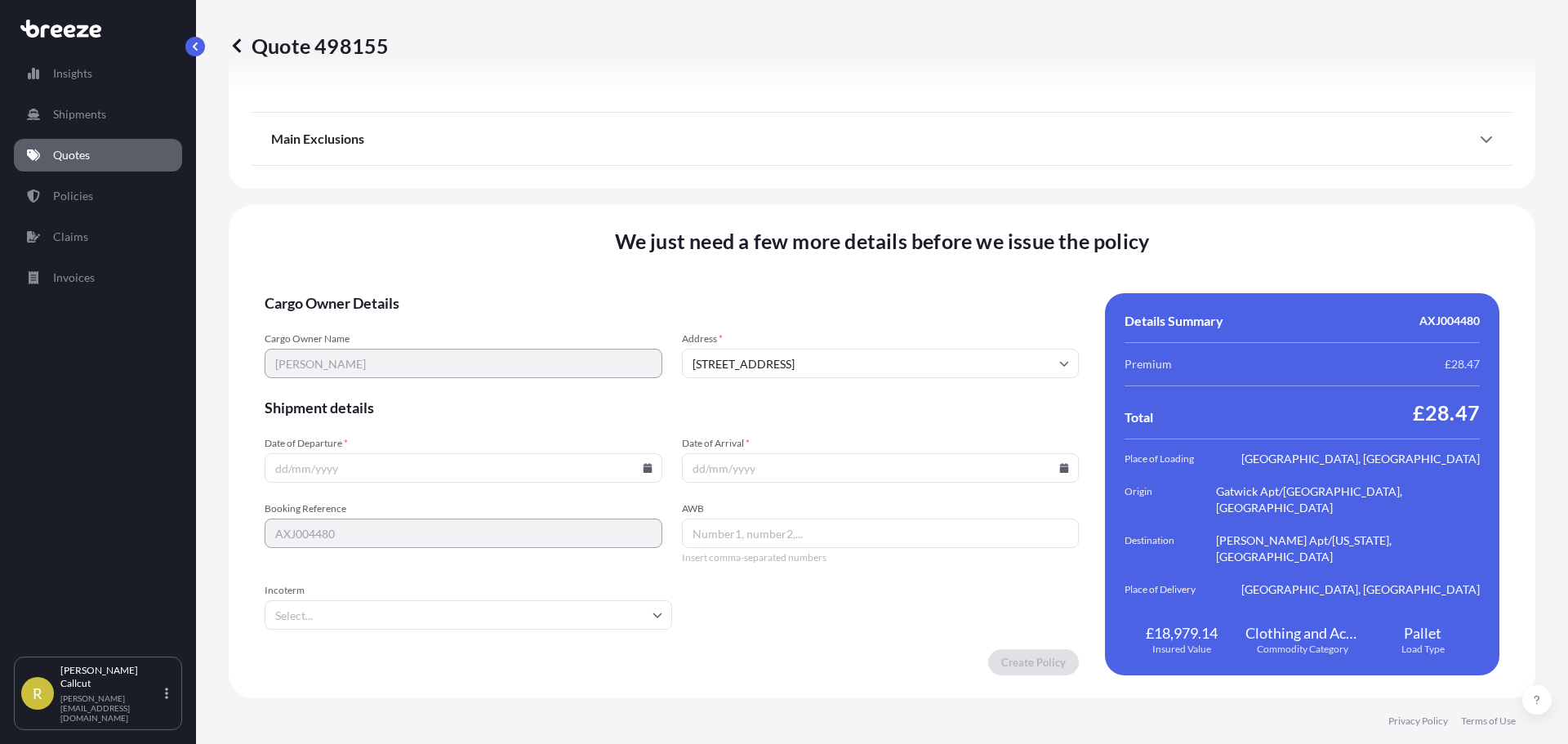
click at [454, 478] on input "Date of Departure *" at bounding box center [464, 468] width 397 height 30
click at [643, 472] on icon at bounding box center [647, 467] width 9 height 10
click at [422, 259] on button "3" at bounding box center [423, 260] width 26 height 26
type input "[DATE]"
click at [1060, 469] on icon at bounding box center [1064, 467] width 9 height 10
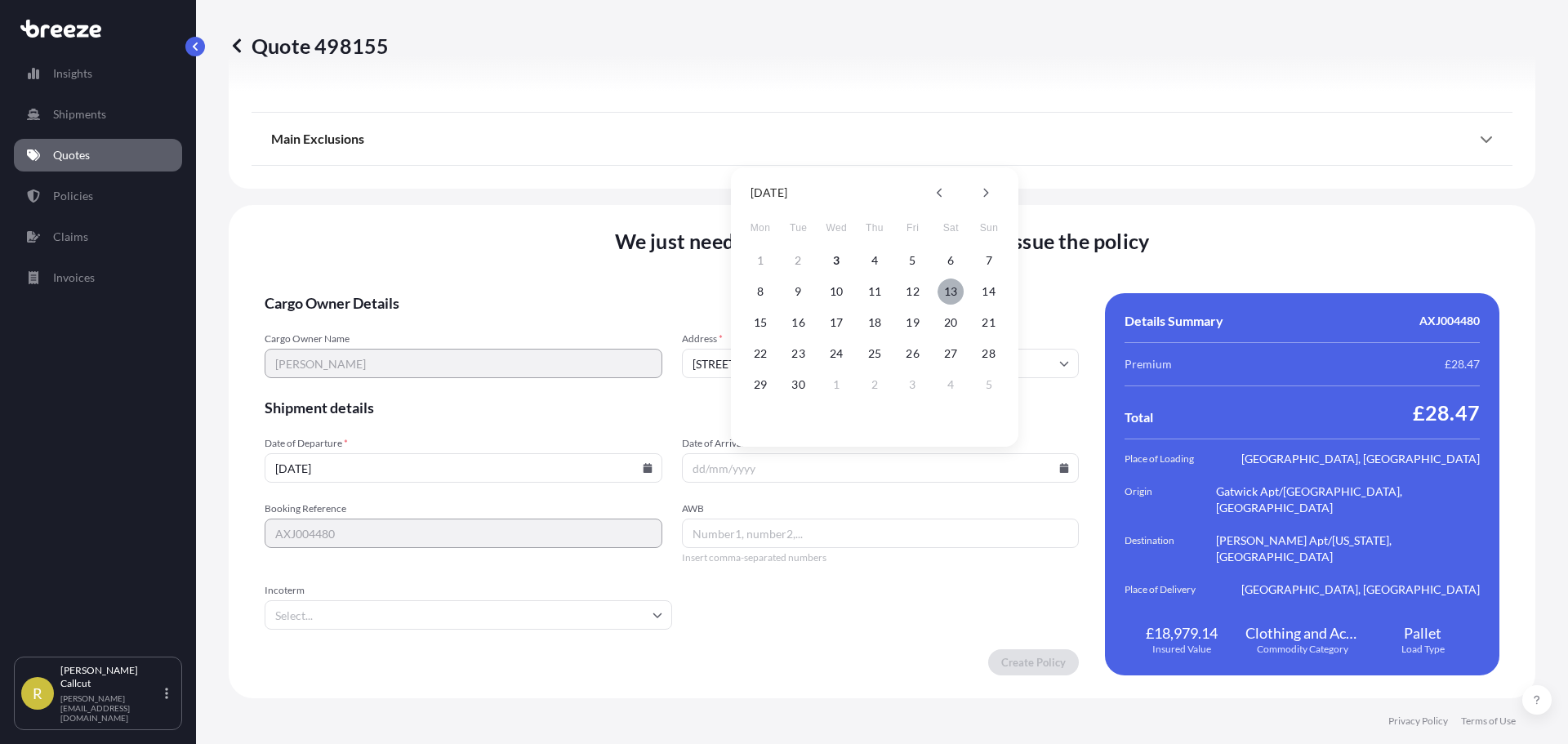
click at [946, 290] on button "13" at bounding box center [951, 292] width 26 height 26
type input "[DATE]"
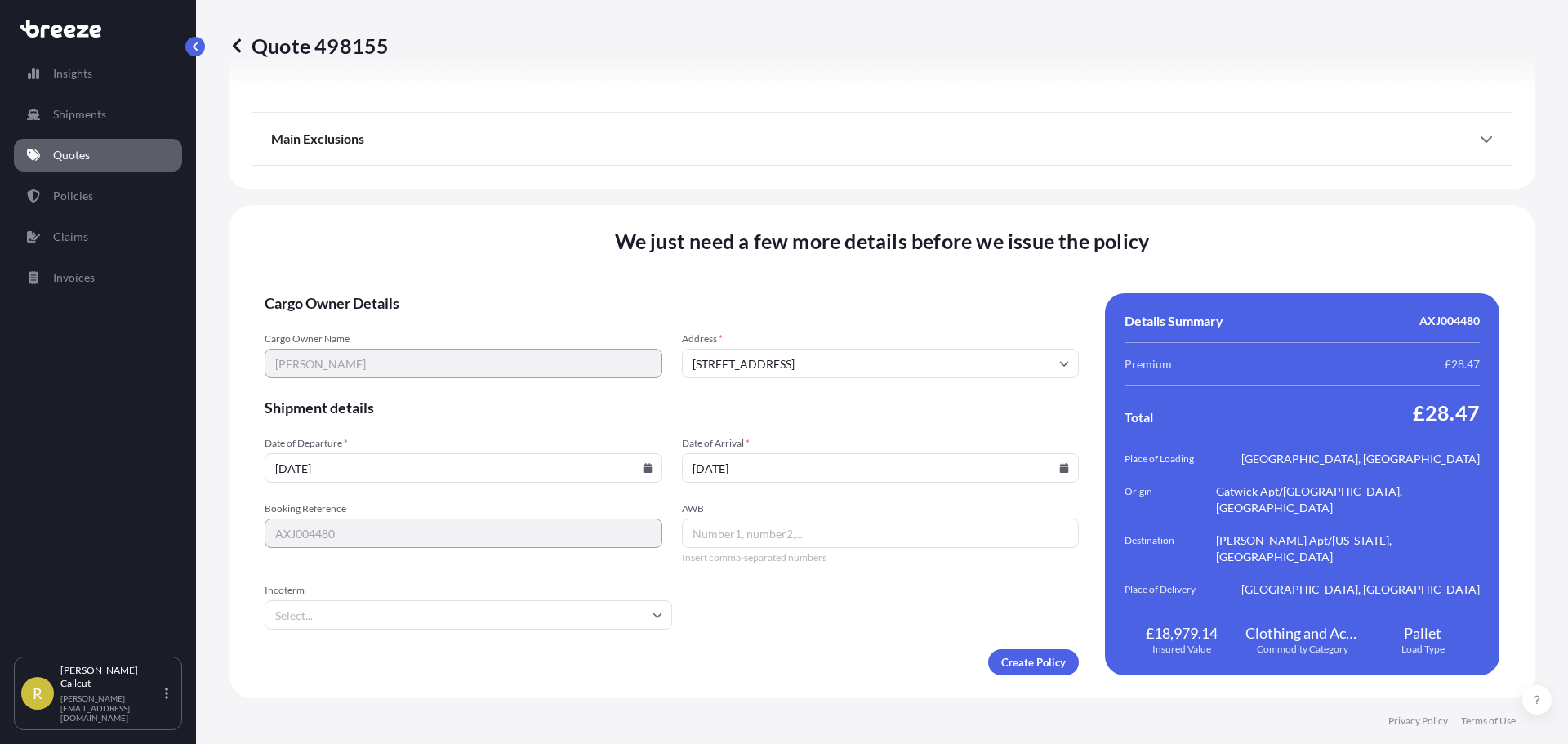
click at [749, 532] on input "AWB" at bounding box center [881, 533] width 397 height 30
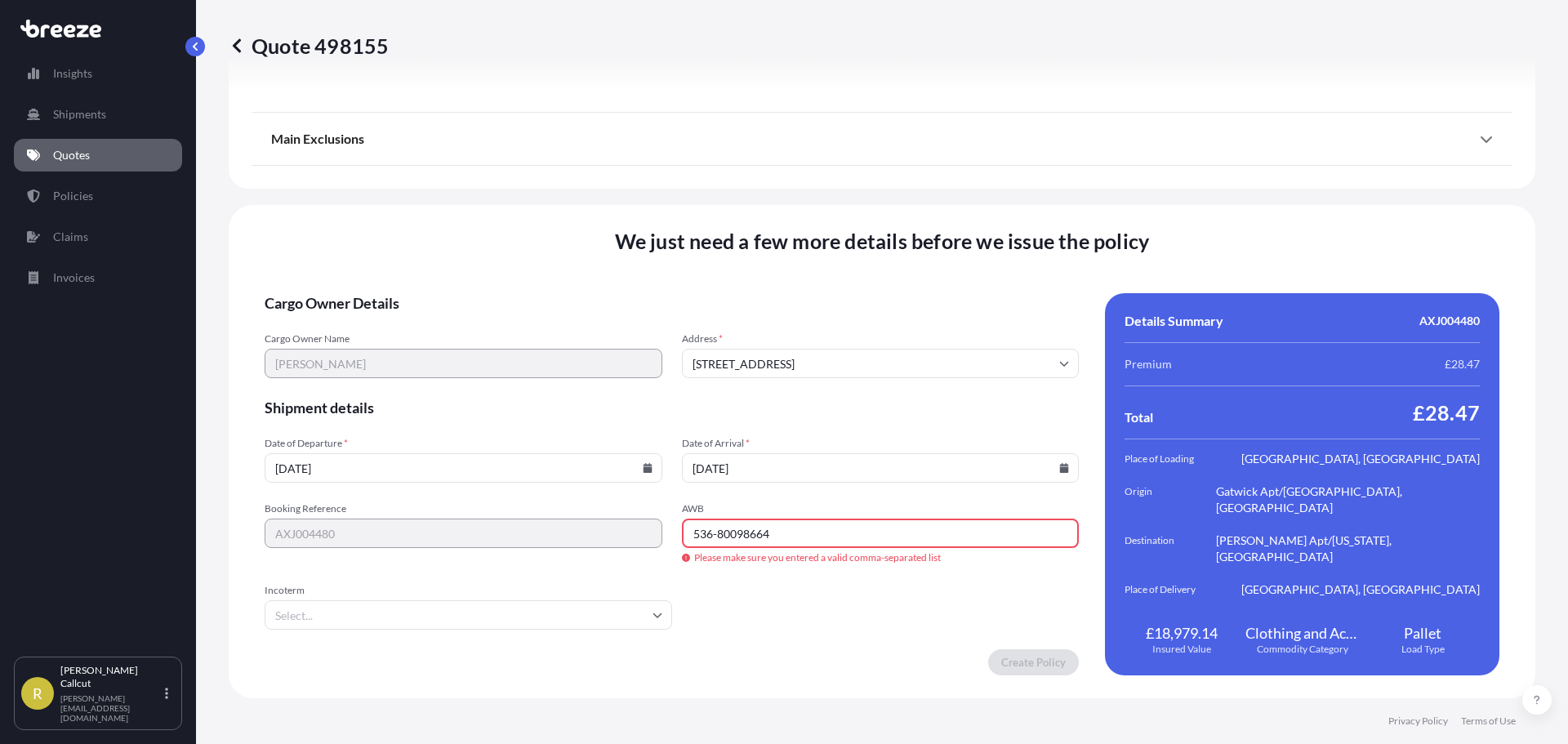
click at [433, 619] on input "Incoterm" at bounding box center [468, 614] width 408 height 30
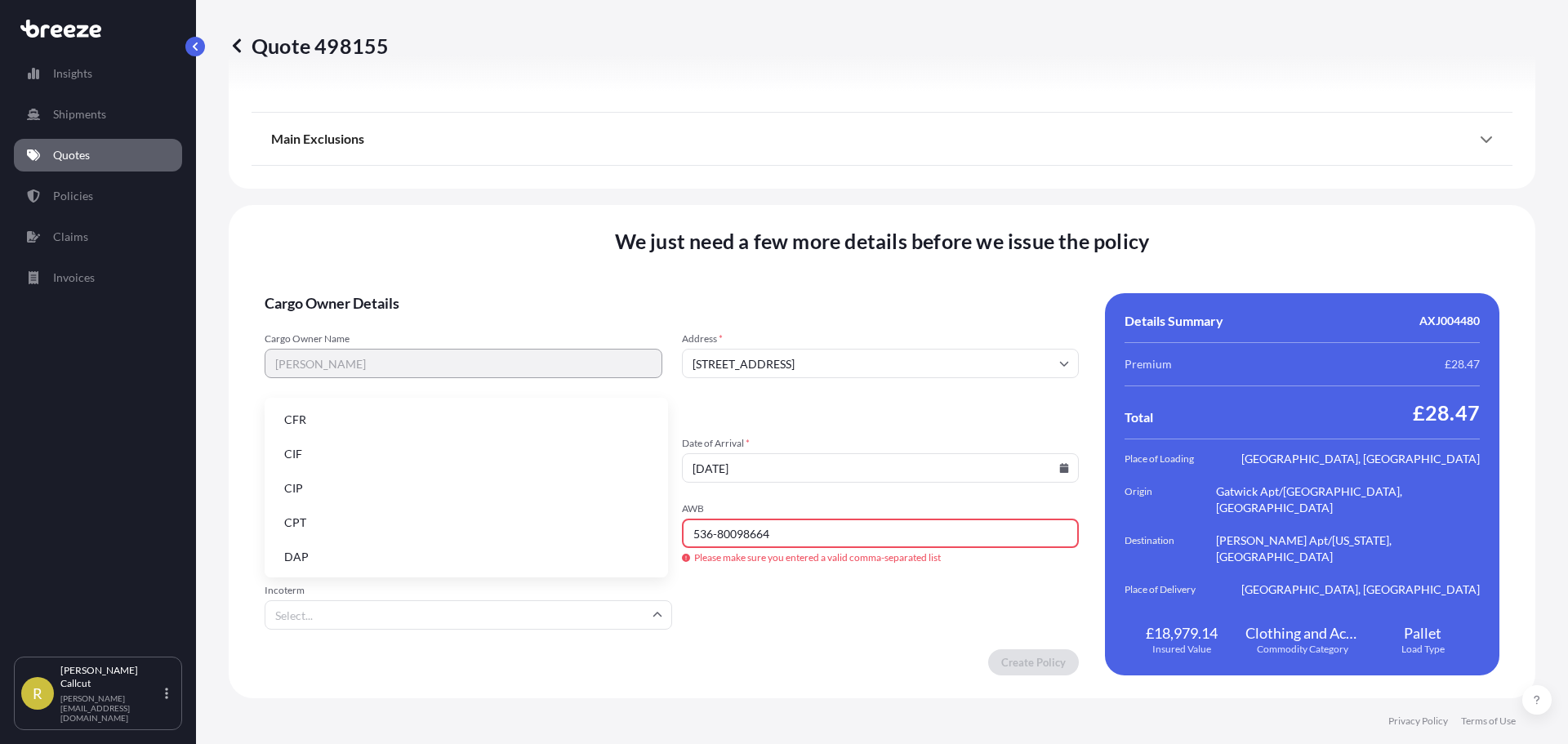
click at [346, 459] on li "CIF" at bounding box center [466, 453] width 390 height 31
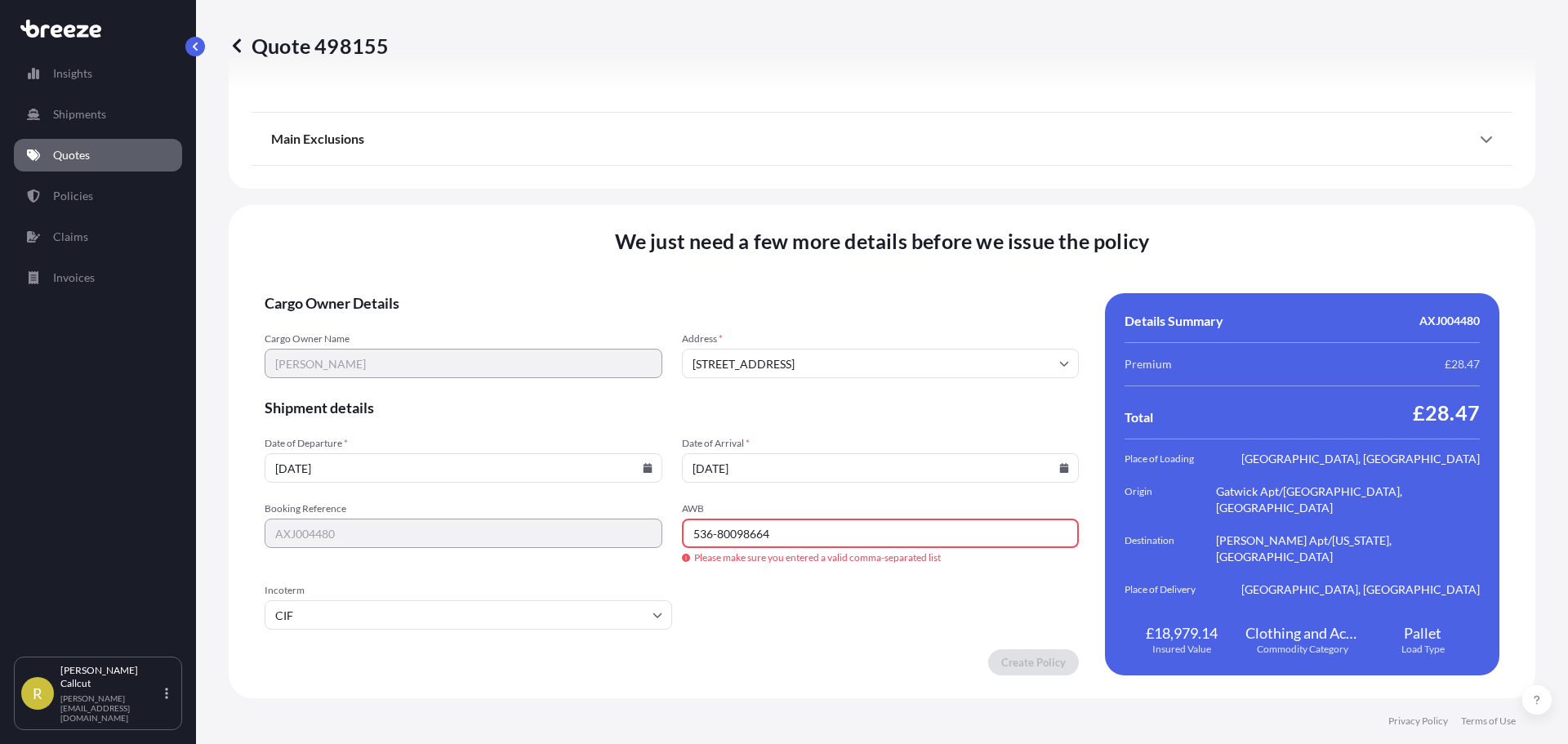
click at [716, 536] on input "536-80098664" at bounding box center [881, 533] width 397 height 30
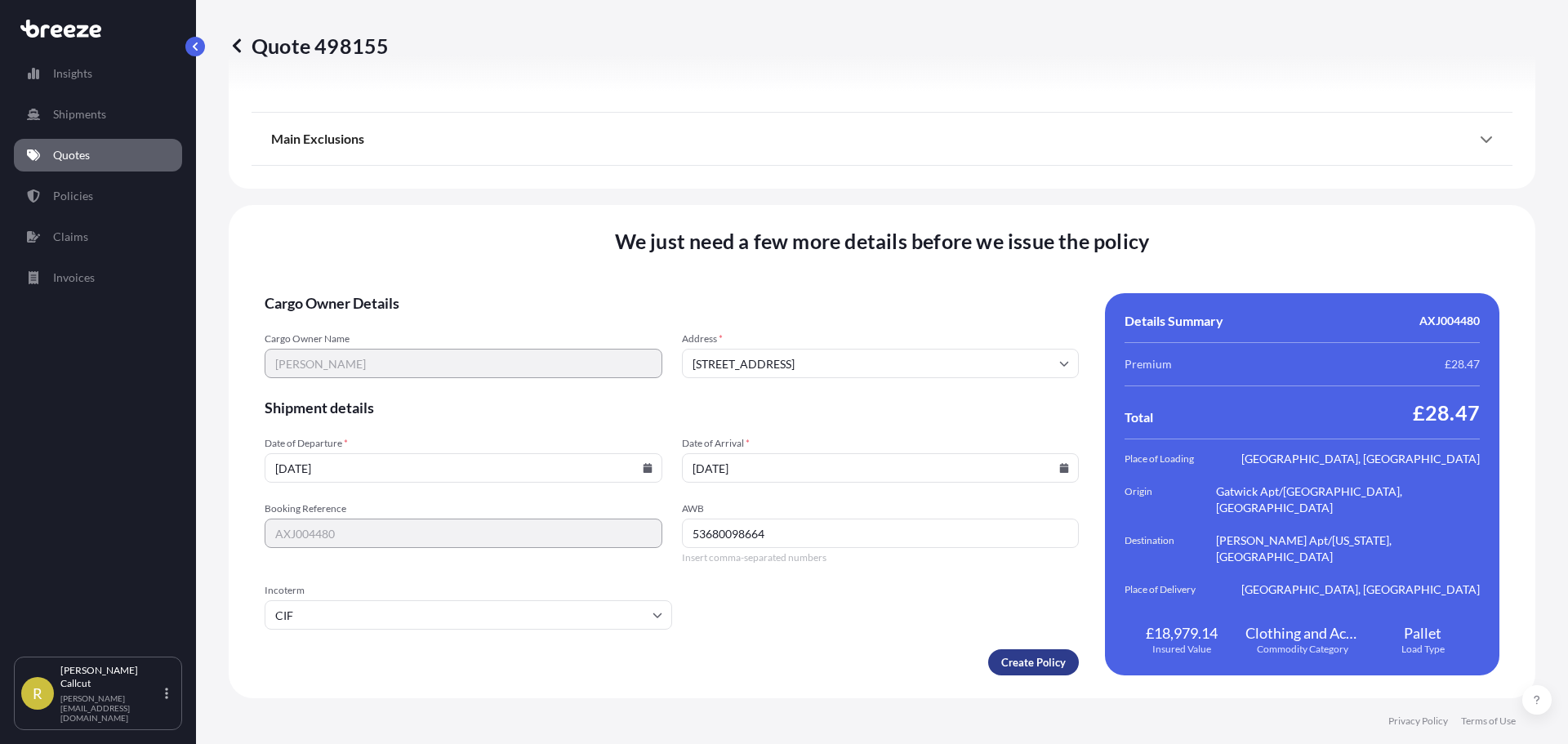
type input "53680098664"
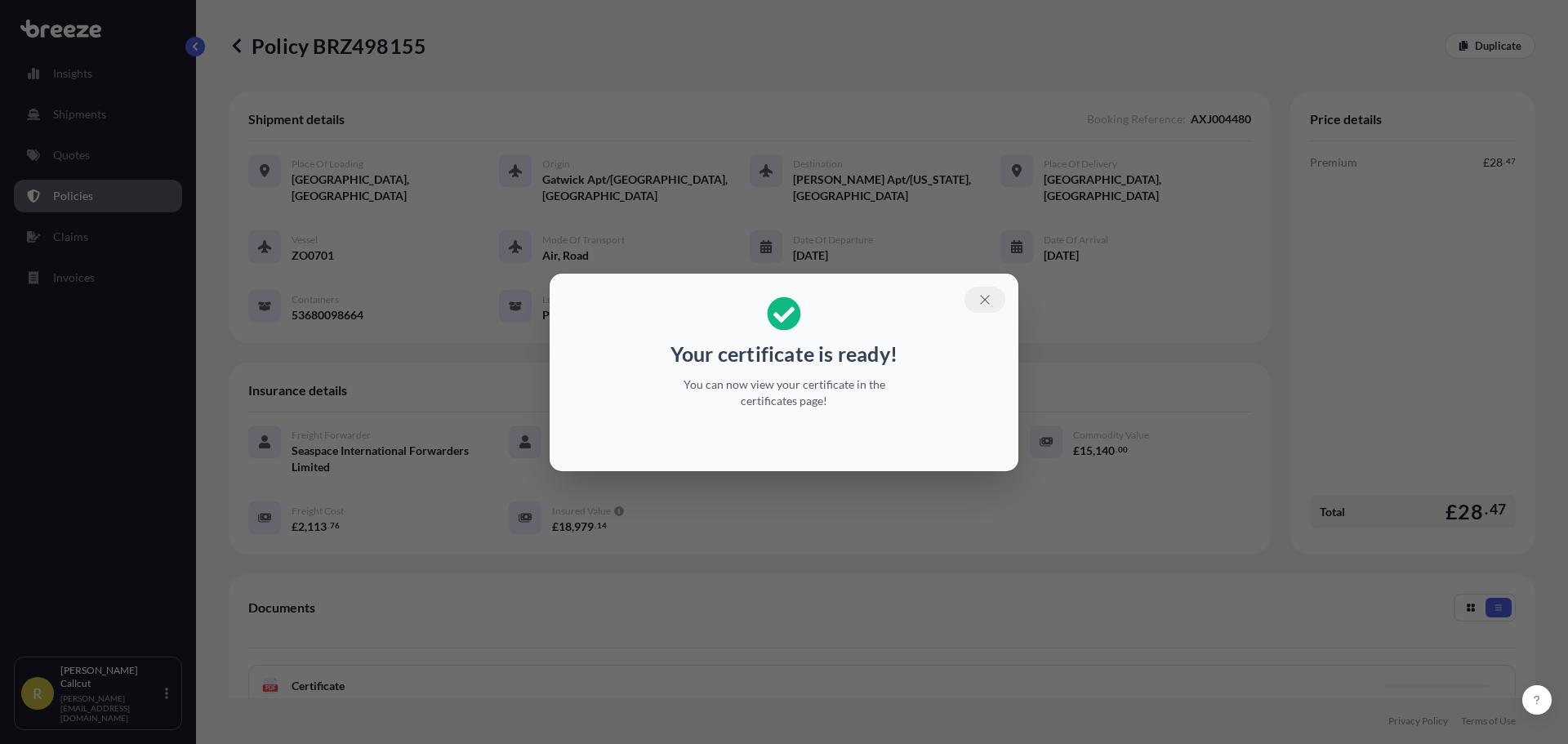
click at [988, 296] on icon "button" at bounding box center [985, 299] width 9 height 9
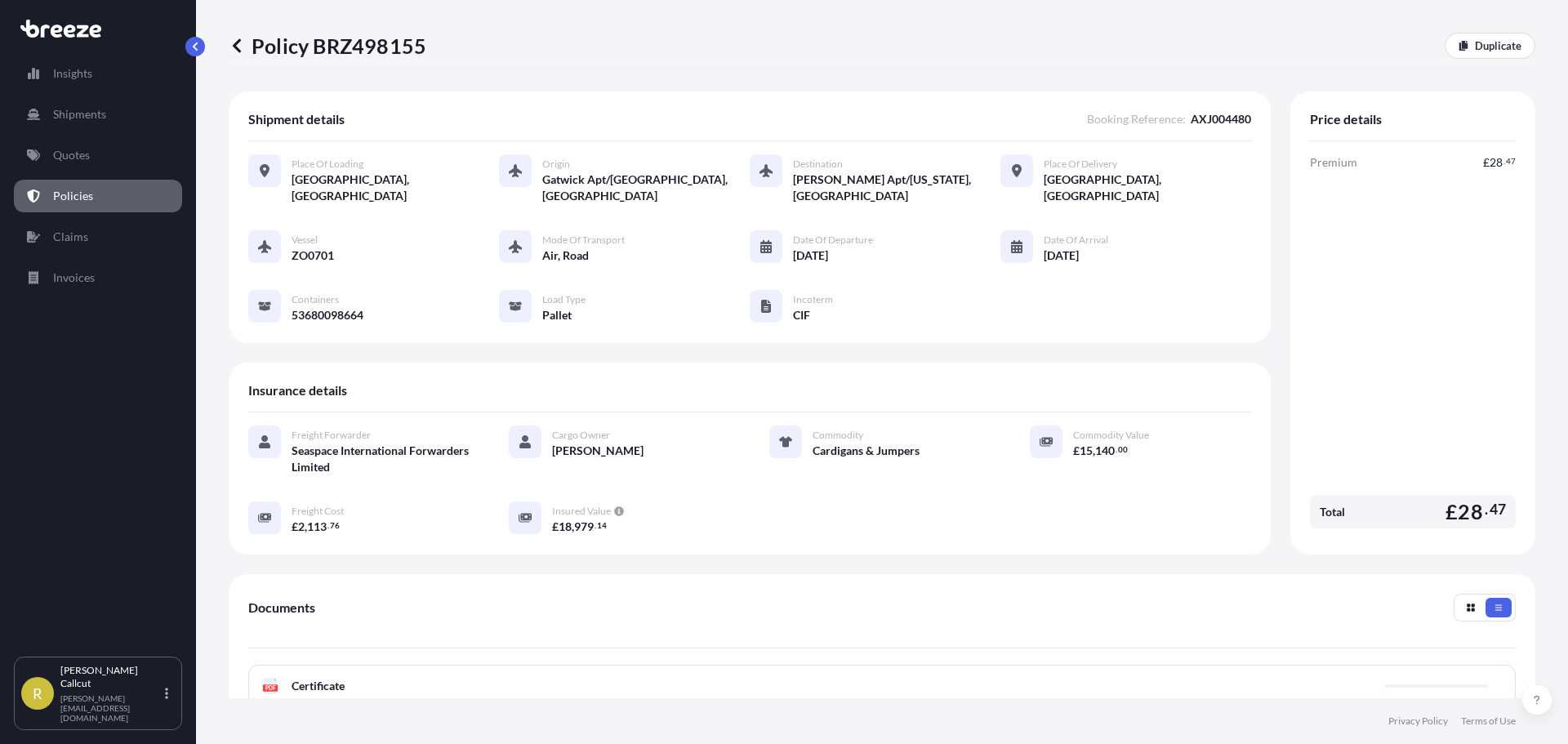
click at [322, 685] on span "Certificate" at bounding box center [318, 686] width 53 height 17
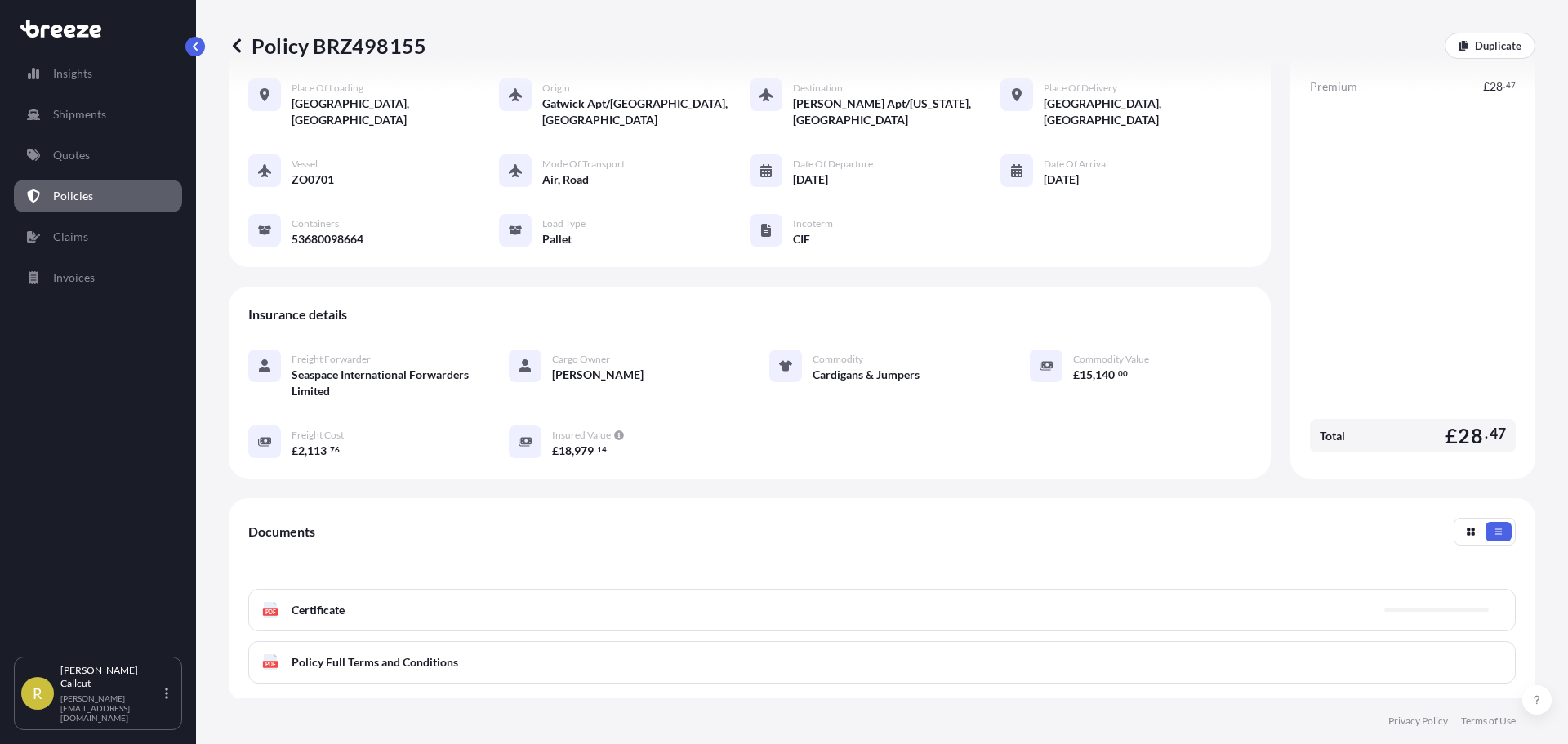
scroll to position [163, 0]
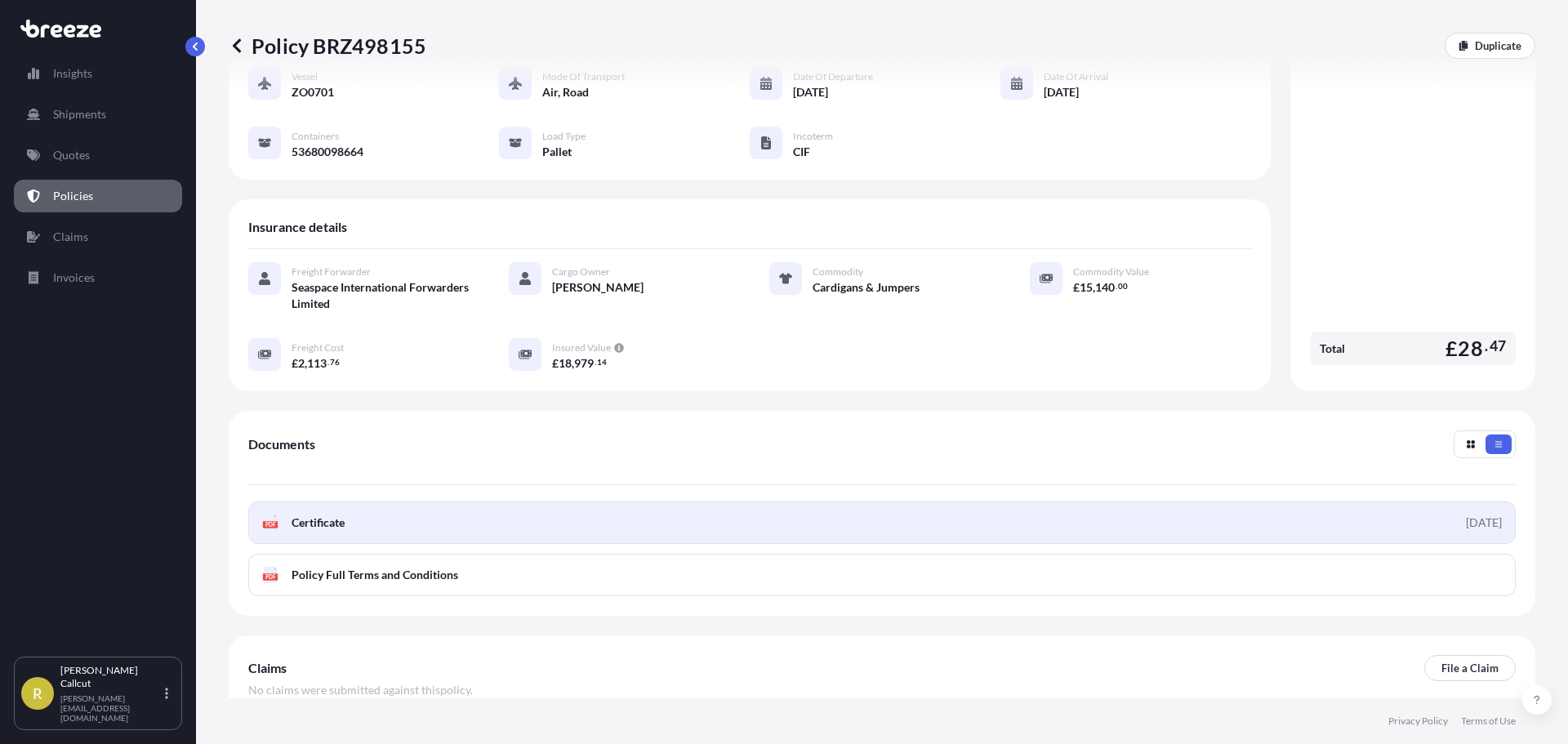
click at [475, 517] on link "PDF Certificate [DATE]" at bounding box center [881, 523] width 1268 height 43
